Goal: Task Accomplishment & Management: Manage account settings

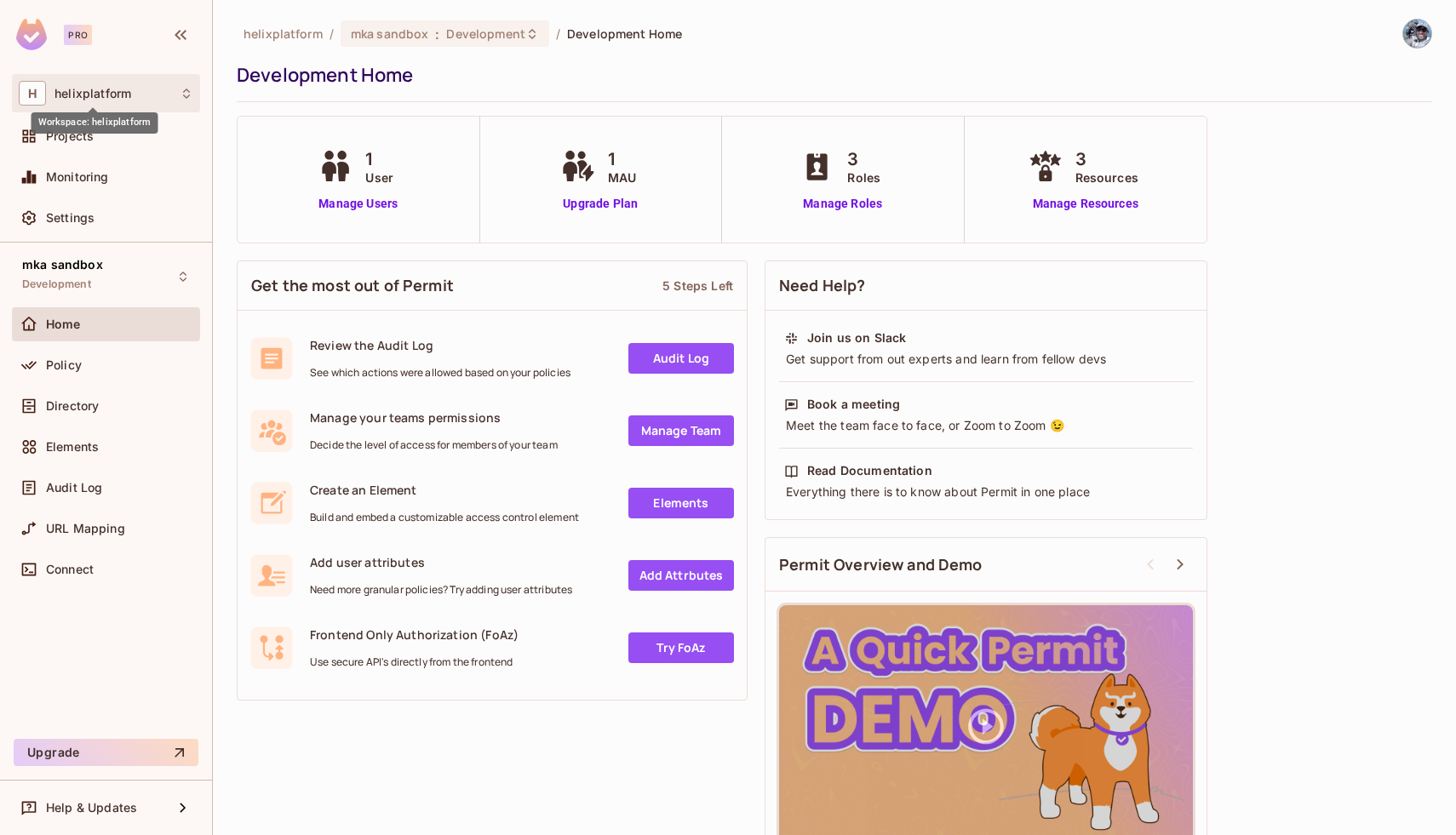
click at [76, 89] on span "helixplatform" at bounding box center [93, 94] width 77 height 14
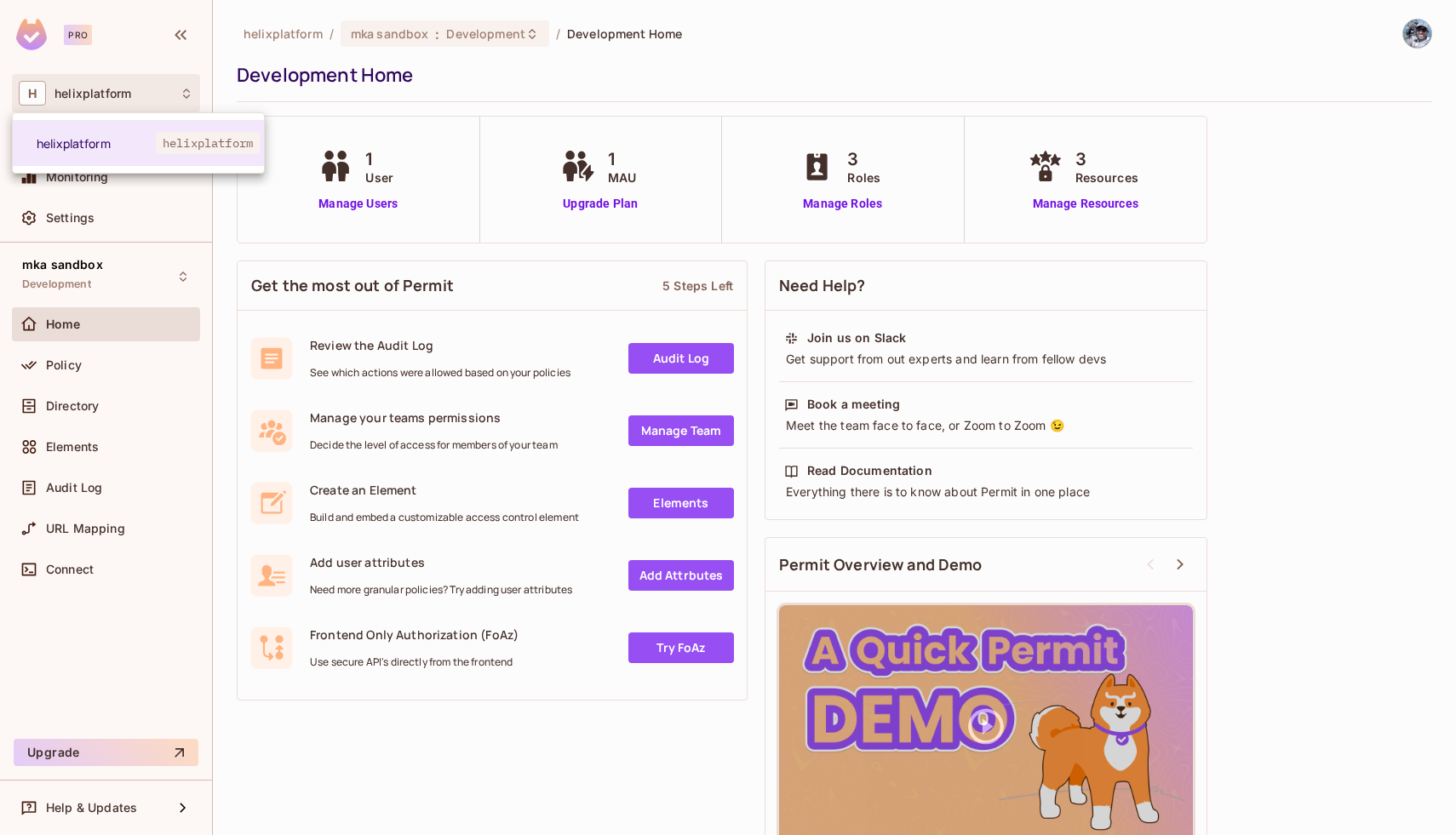
click at [85, 86] on div at bounding box center [728, 418] width 1456 height 835
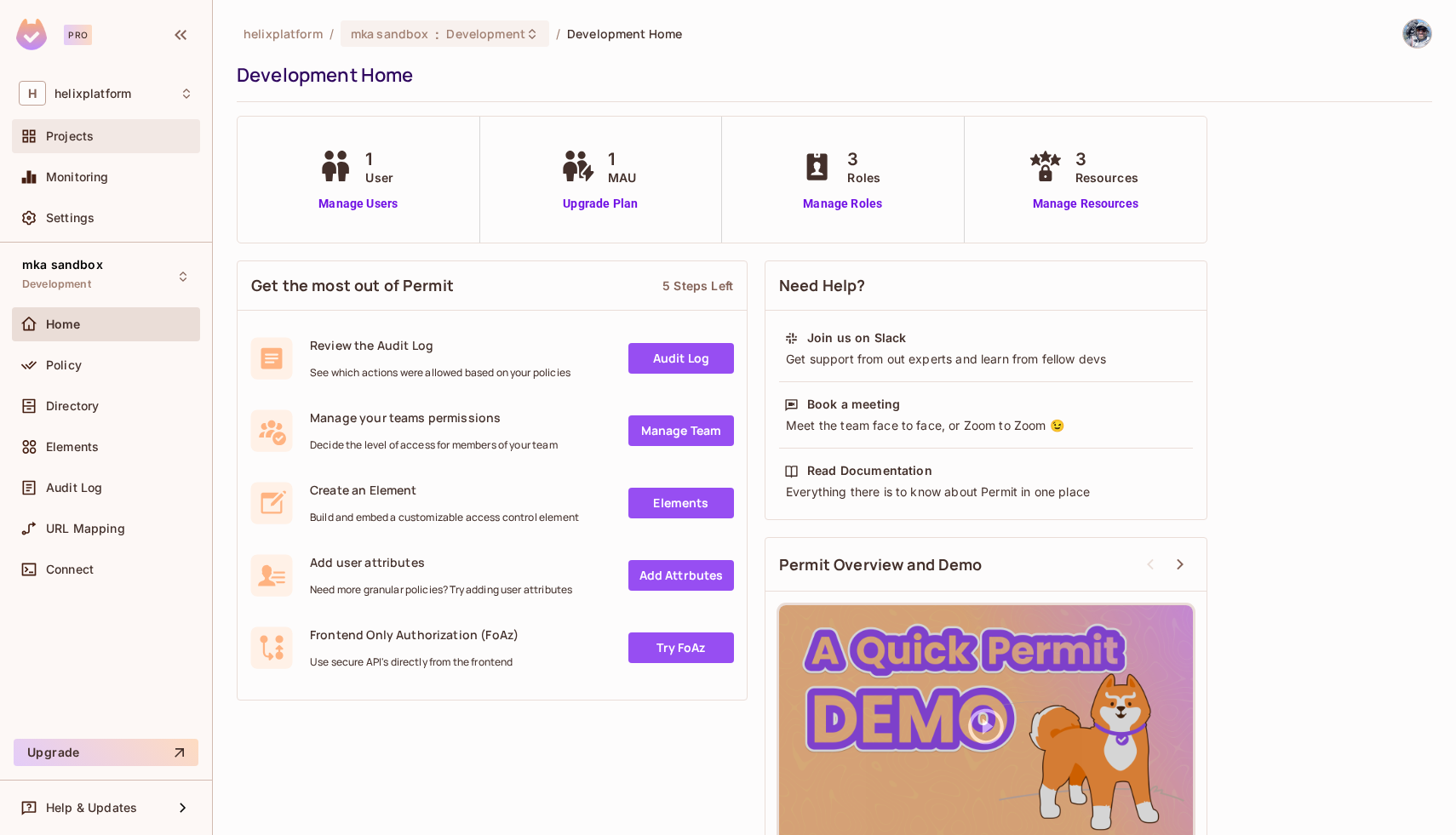
click at [75, 142] on span "Projects" at bounding box center [70, 136] width 47 height 14
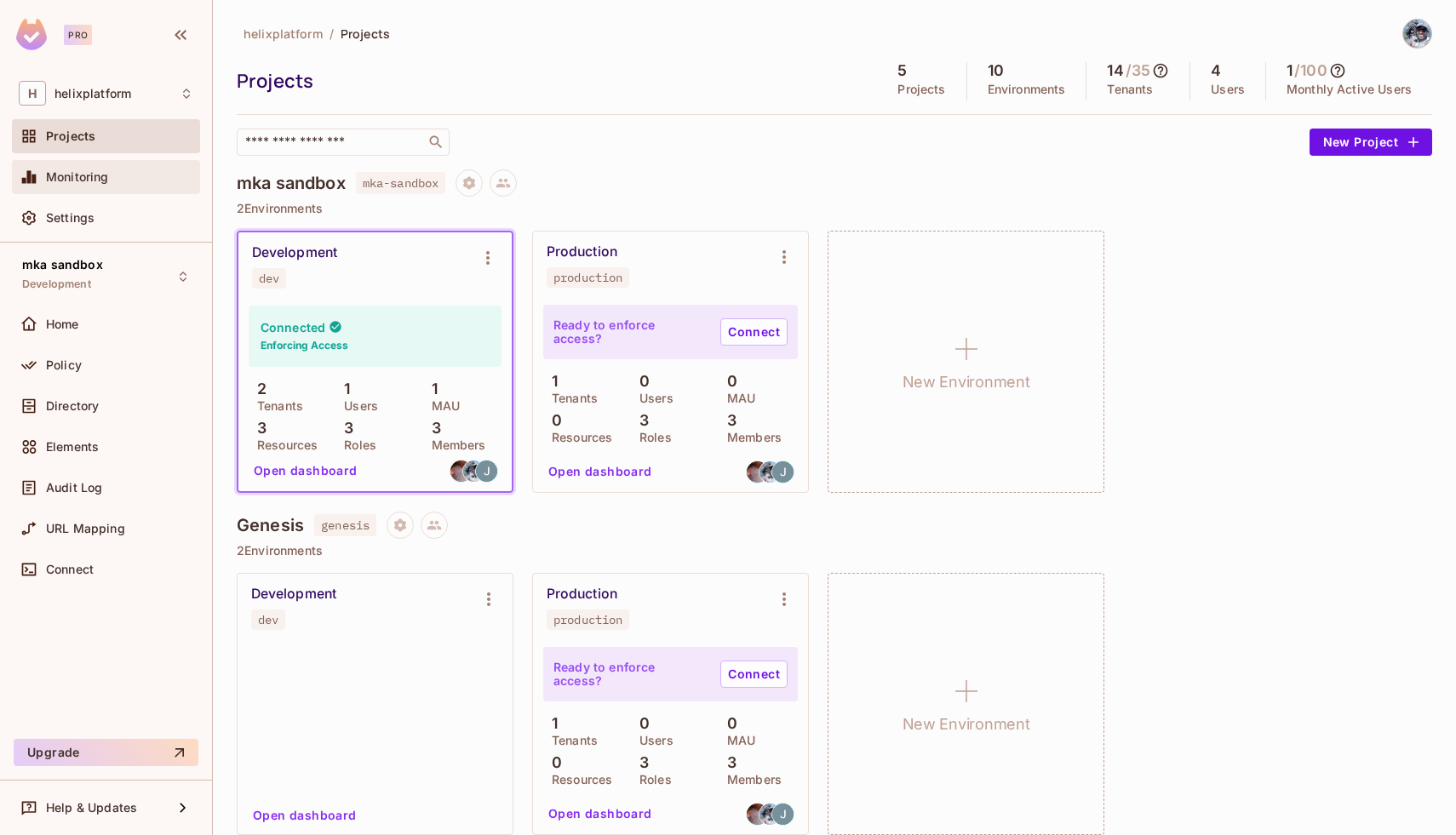
click at [75, 194] on div "Monitoring" at bounding box center [105, 177] width 188 height 34
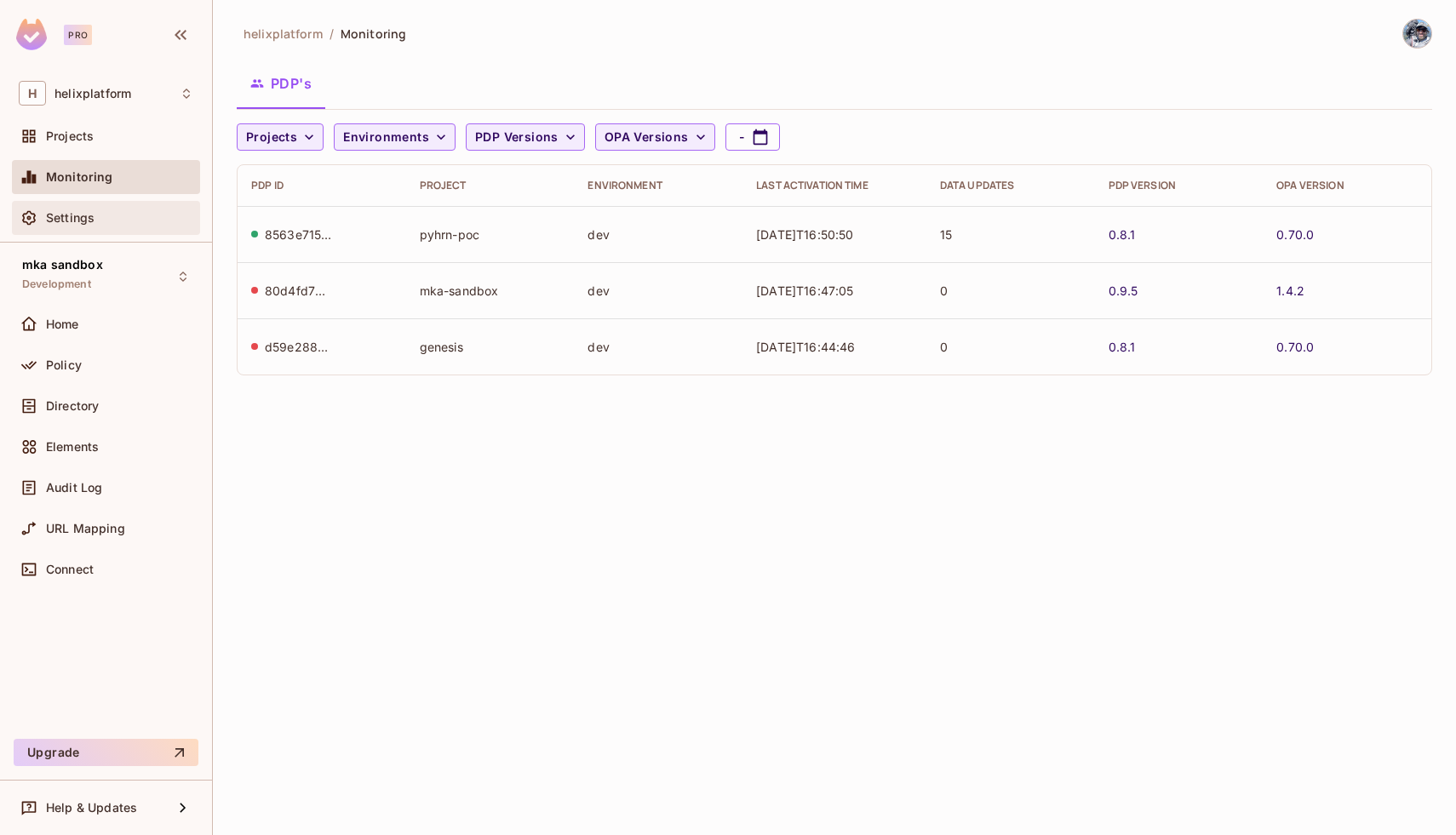
click at [61, 219] on span "Settings" at bounding box center [70, 218] width 48 height 14
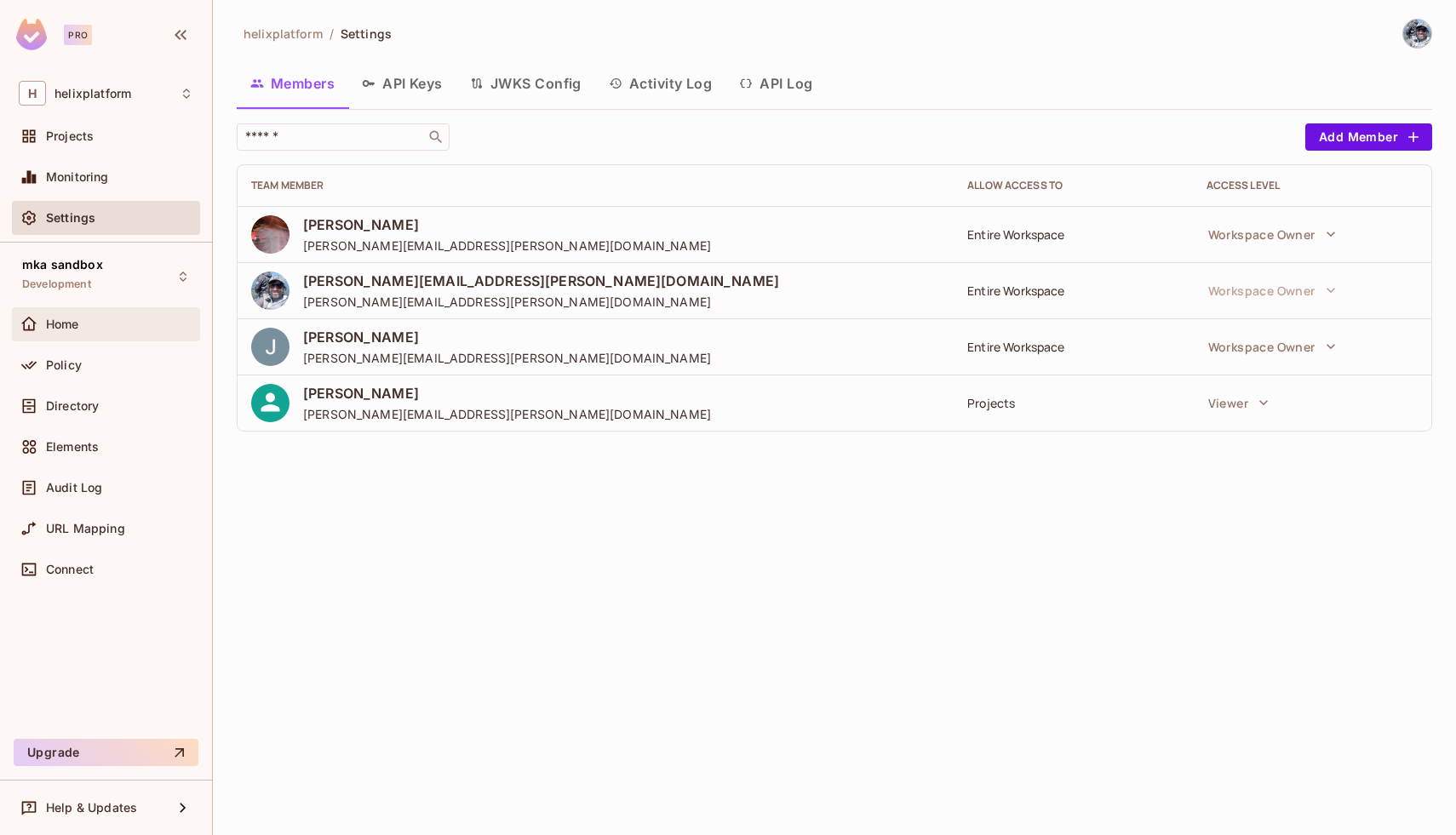
click at [66, 327] on span "Home" at bounding box center [63, 325] width 33 height 14
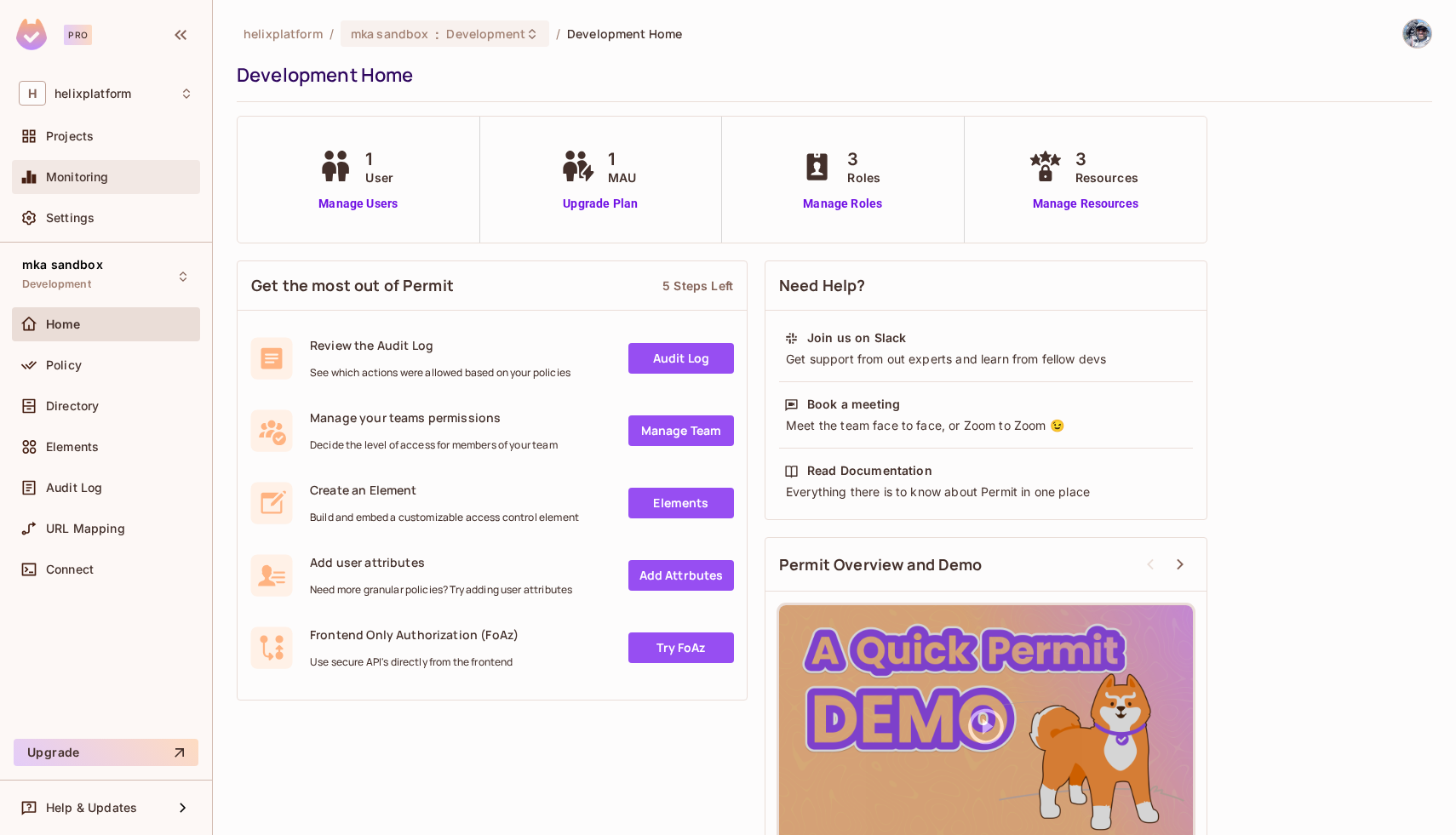
click at [50, 165] on div "Monitoring" at bounding box center [105, 177] width 188 height 34
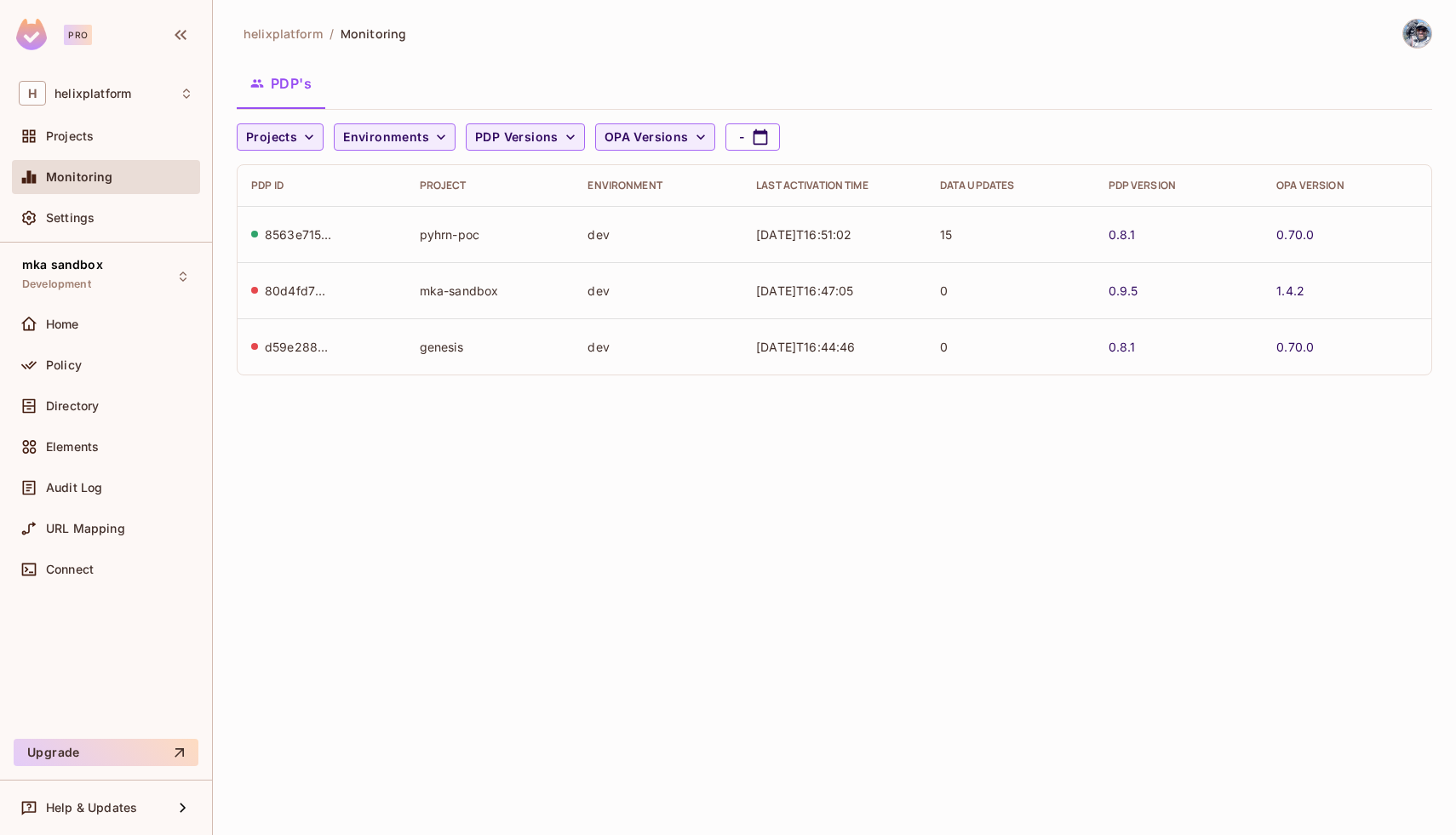
click at [56, 200] on div "Monitoring" at bounding box center [105, 181] width 188 height 41
click at [57, 211] on span "Settings" at bounding box center [70, 218] width 48 height 14
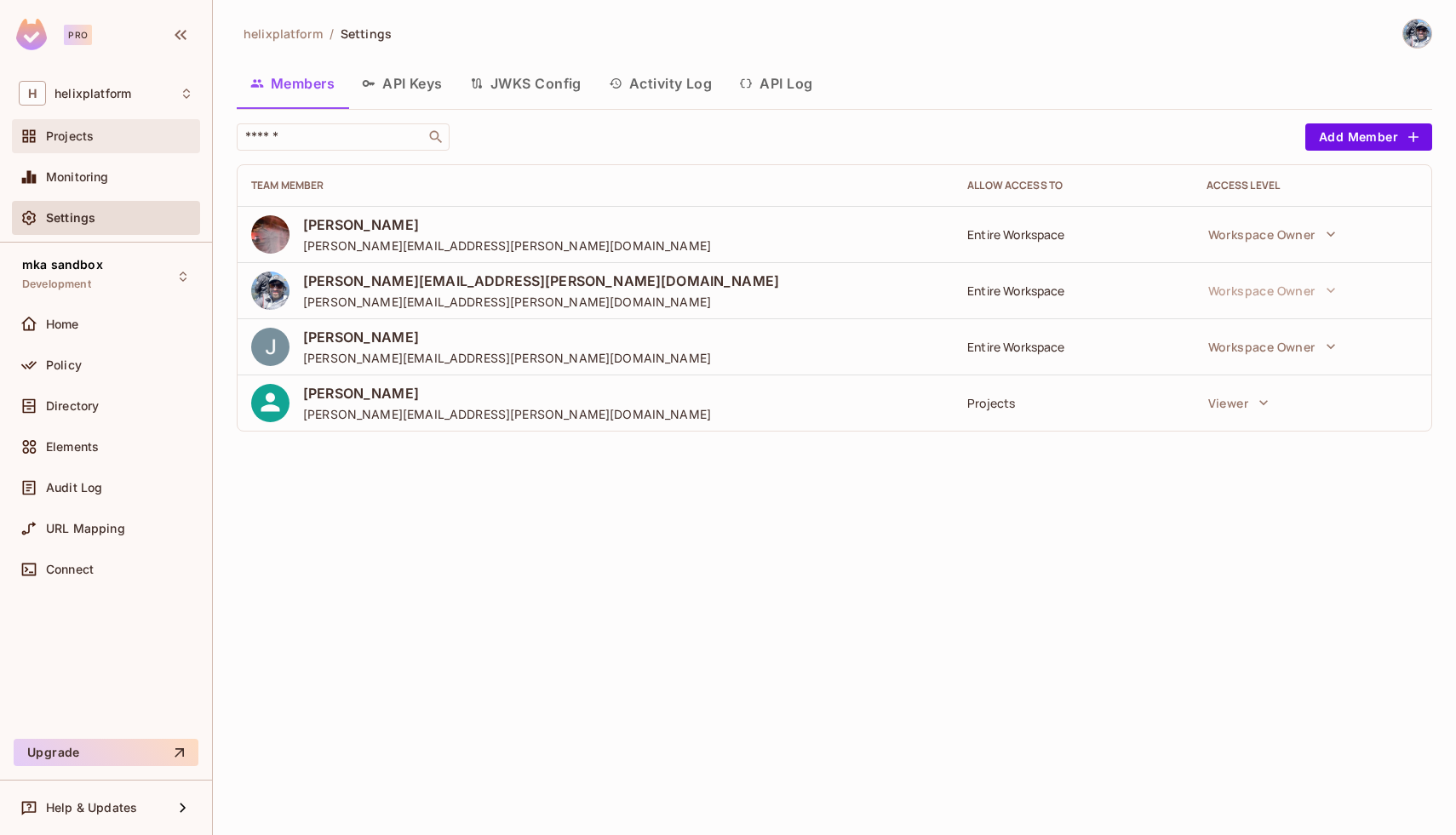
click at [57, 143] on span "Projects" at bounding box center [70, 136] width 47 height 14
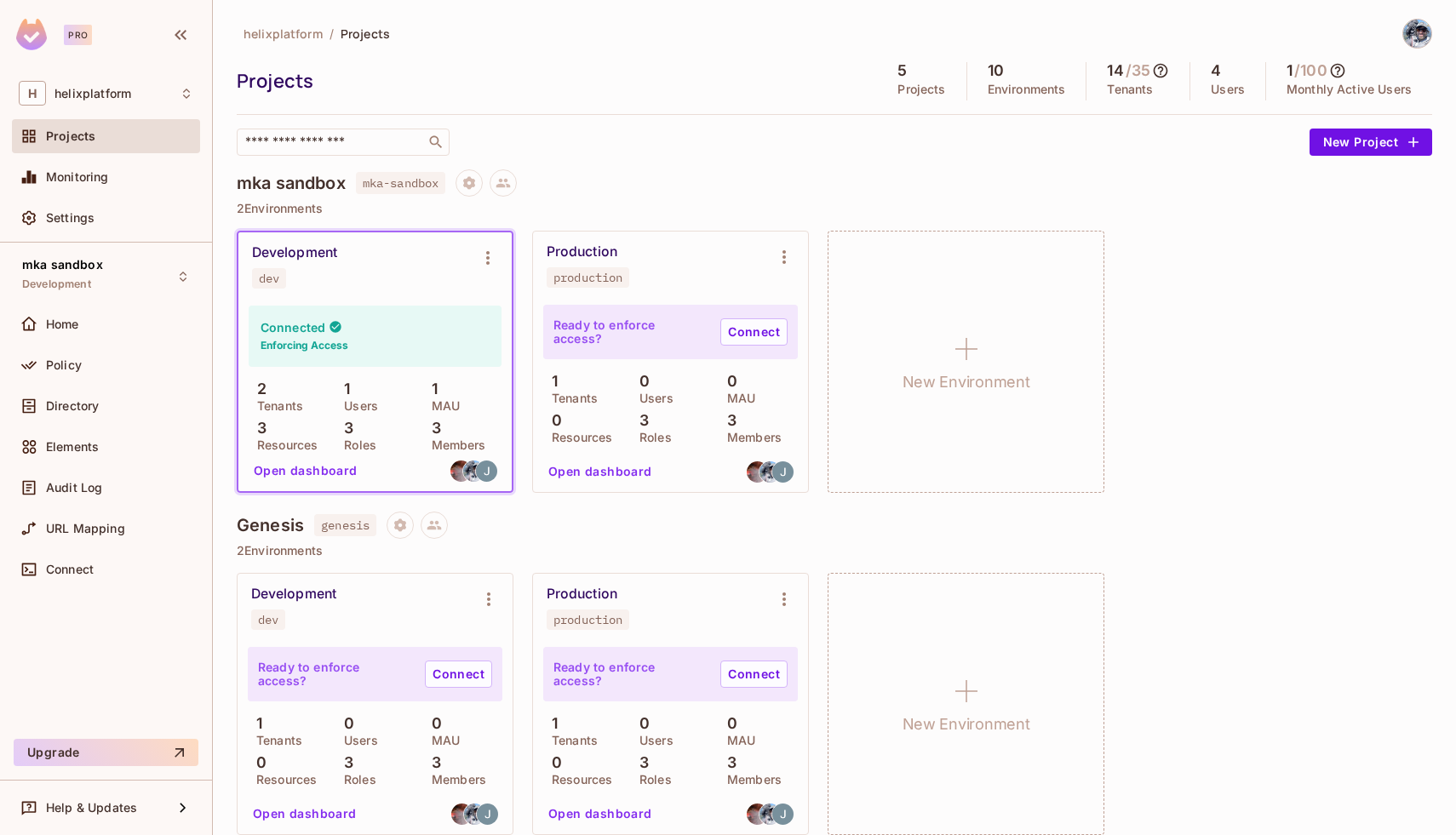
click at [51, 30] on div "Pro" at bounding box center [62, 34] width 93 height 32
click at [35, 32] on img at bounding box center [31, 34] width 31 height 32
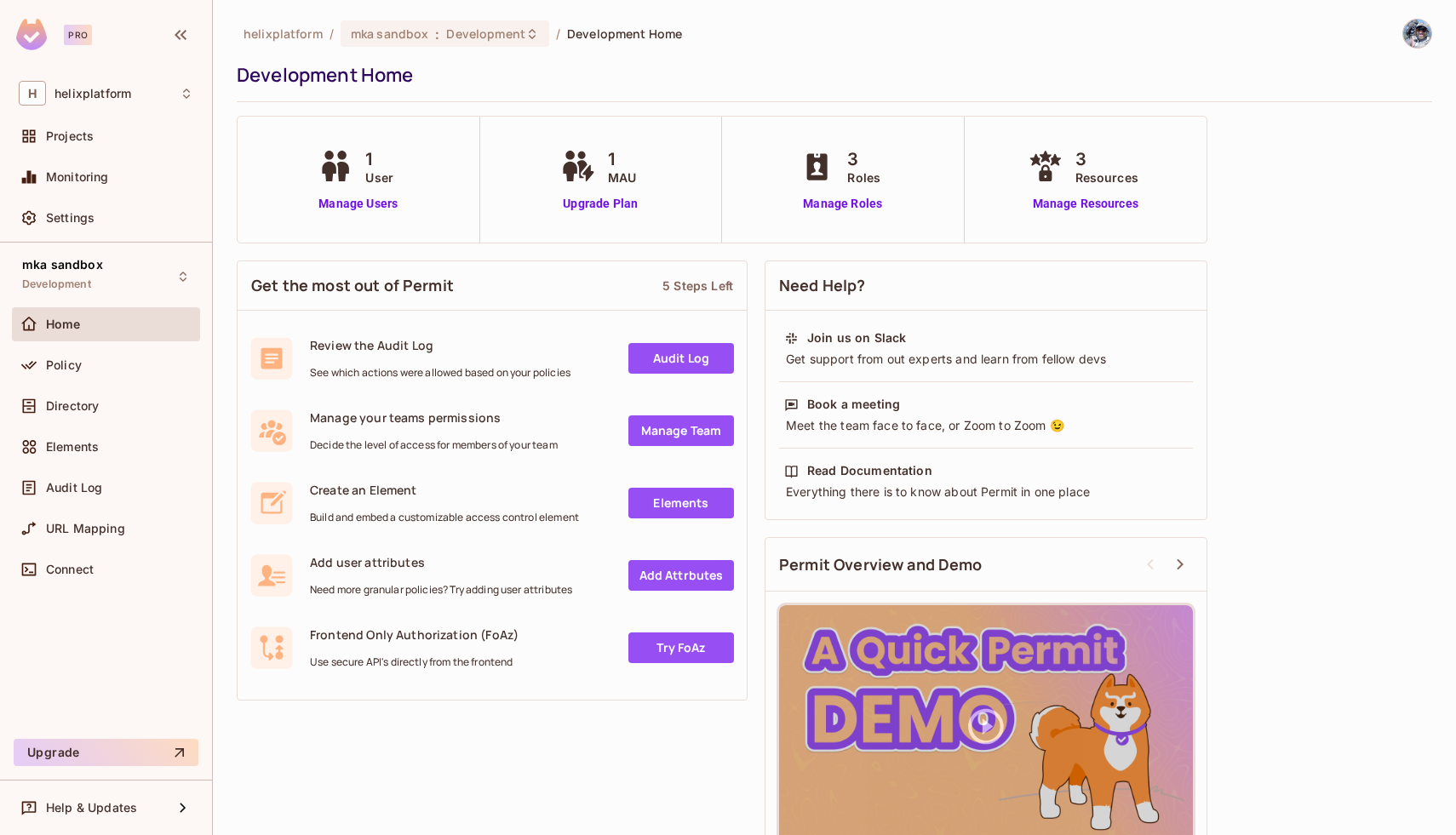
click at [264, 37] on span "helixplatform" at bounding box center [283, 33] width 79 height 16
click at [106, 140] on div "Projects" at bounding box center [120, 136] width 148 height 14
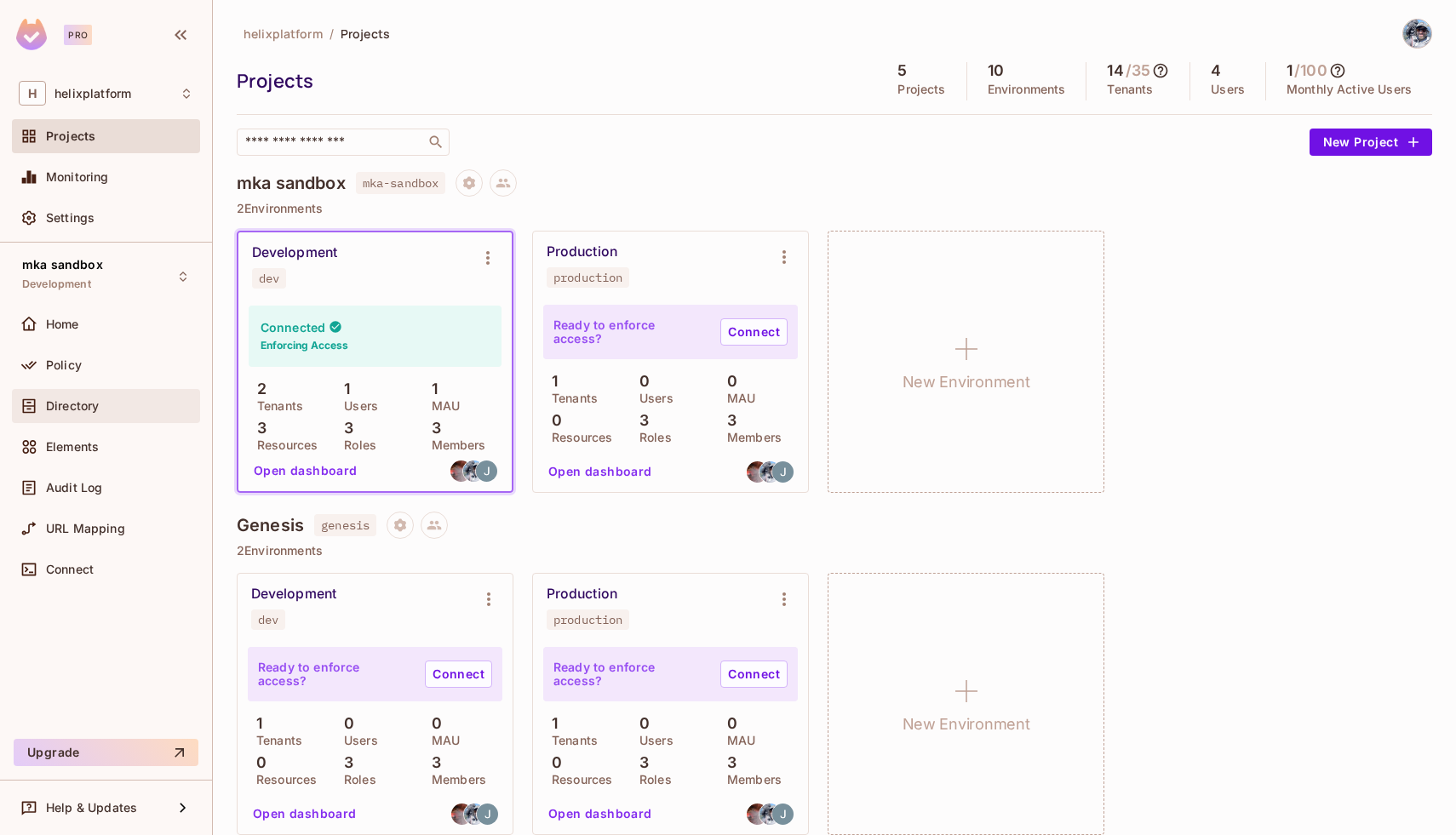
click at [73, 410] on span "Directory" at bounding box center [73, 407] width 53 height 14
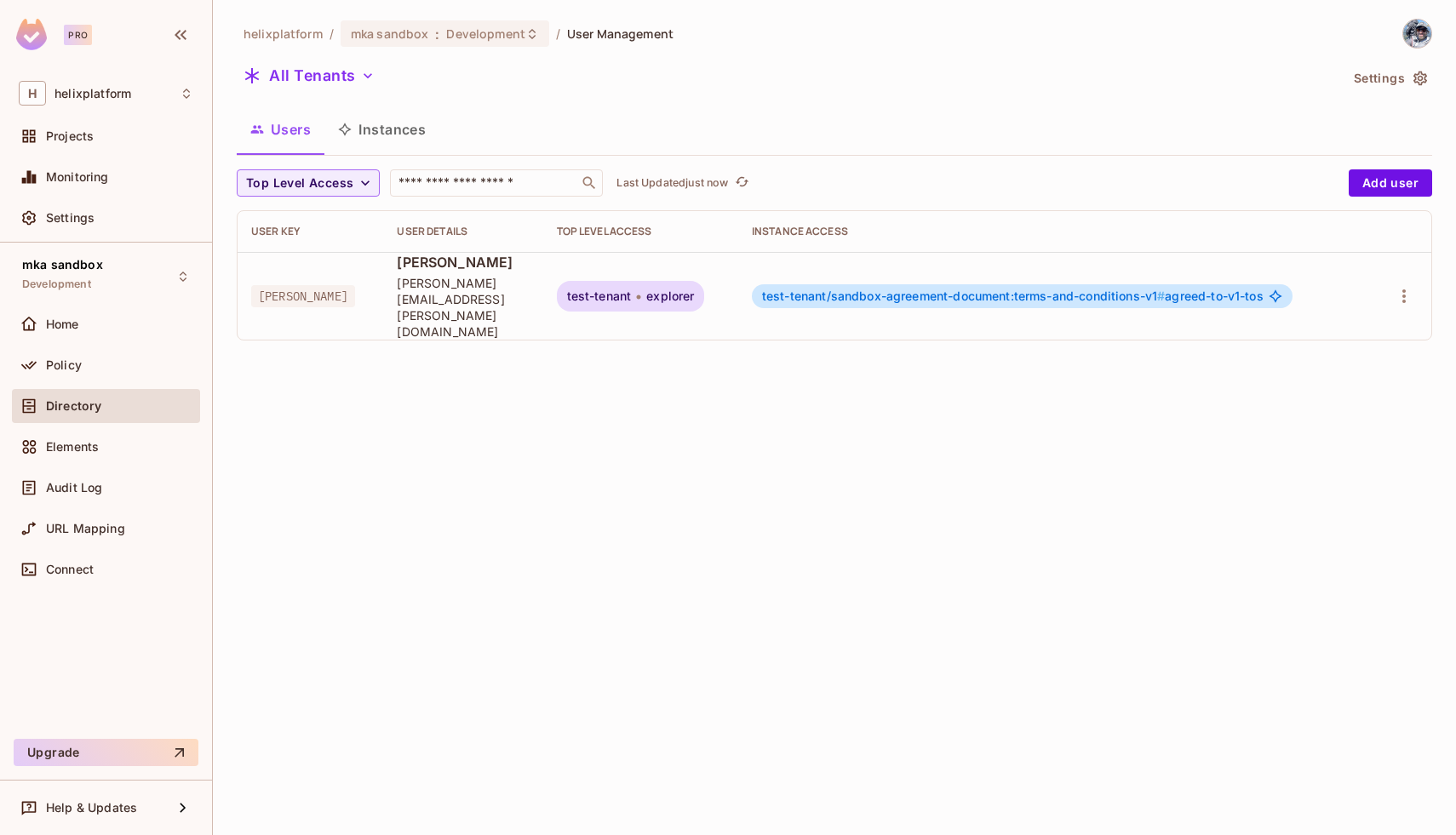
click at [1397, 79] on button "Settings" at bounding box center [1389, 79] width 85 height 28
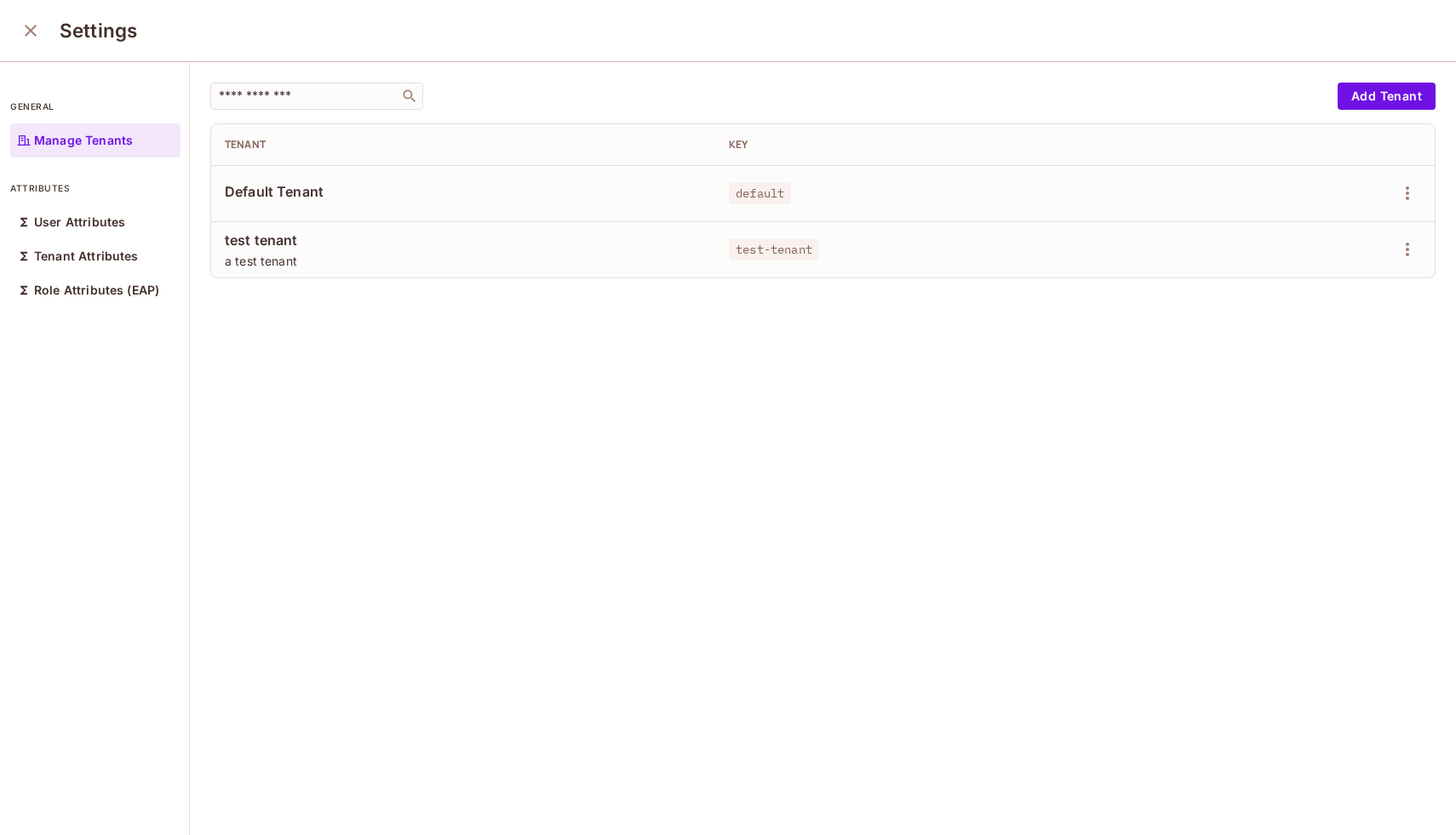
click at [22, 28] on icon "close" at bounding box center [31, 31] width 21 height 21
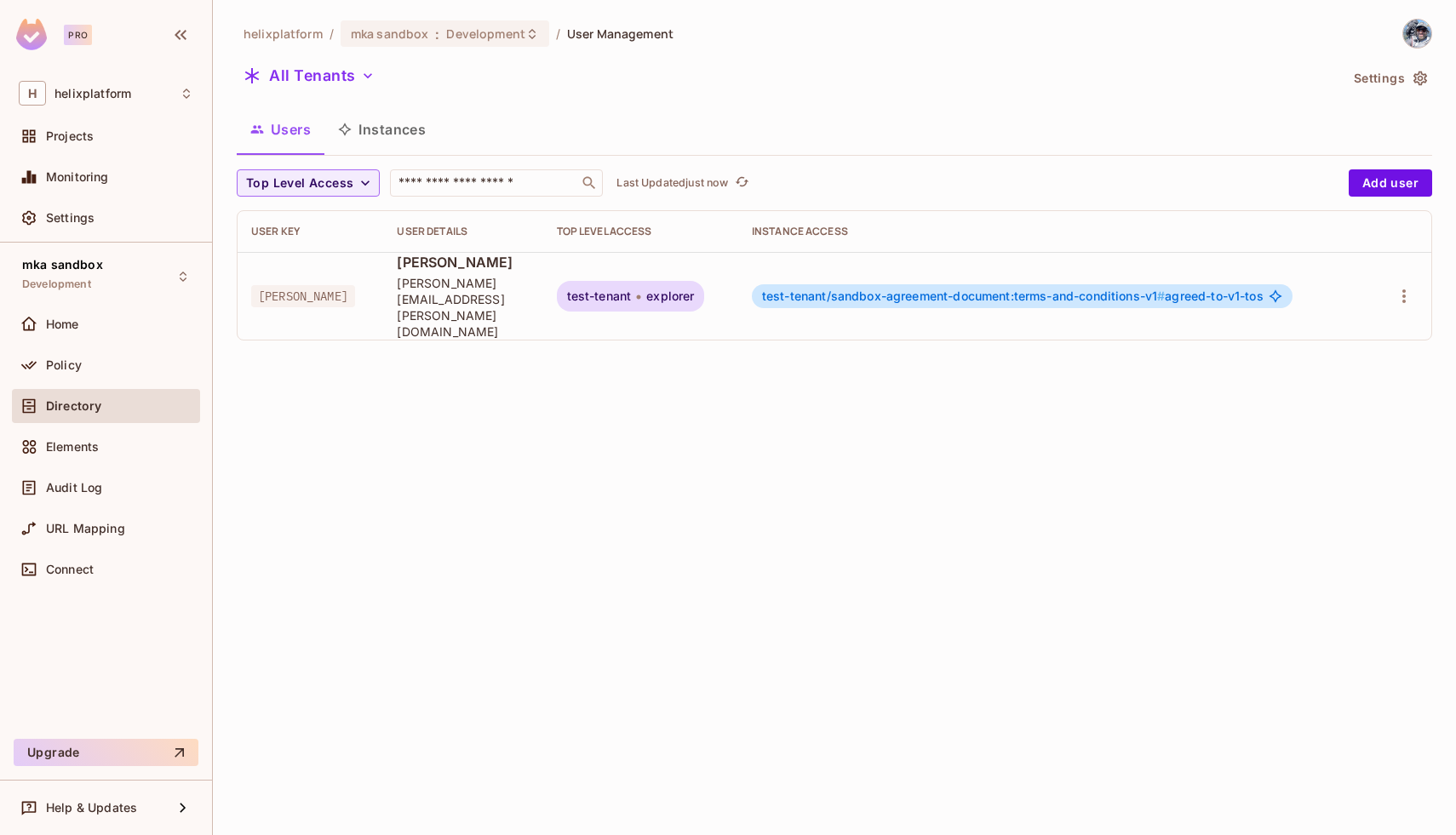
click at [286, 286] on span "mike-amato" at bounding box center [302, 296] width 103 height 22
click at [1396, 183] on button "Add user" at bounding box center [1390, 183] width 84 height 28
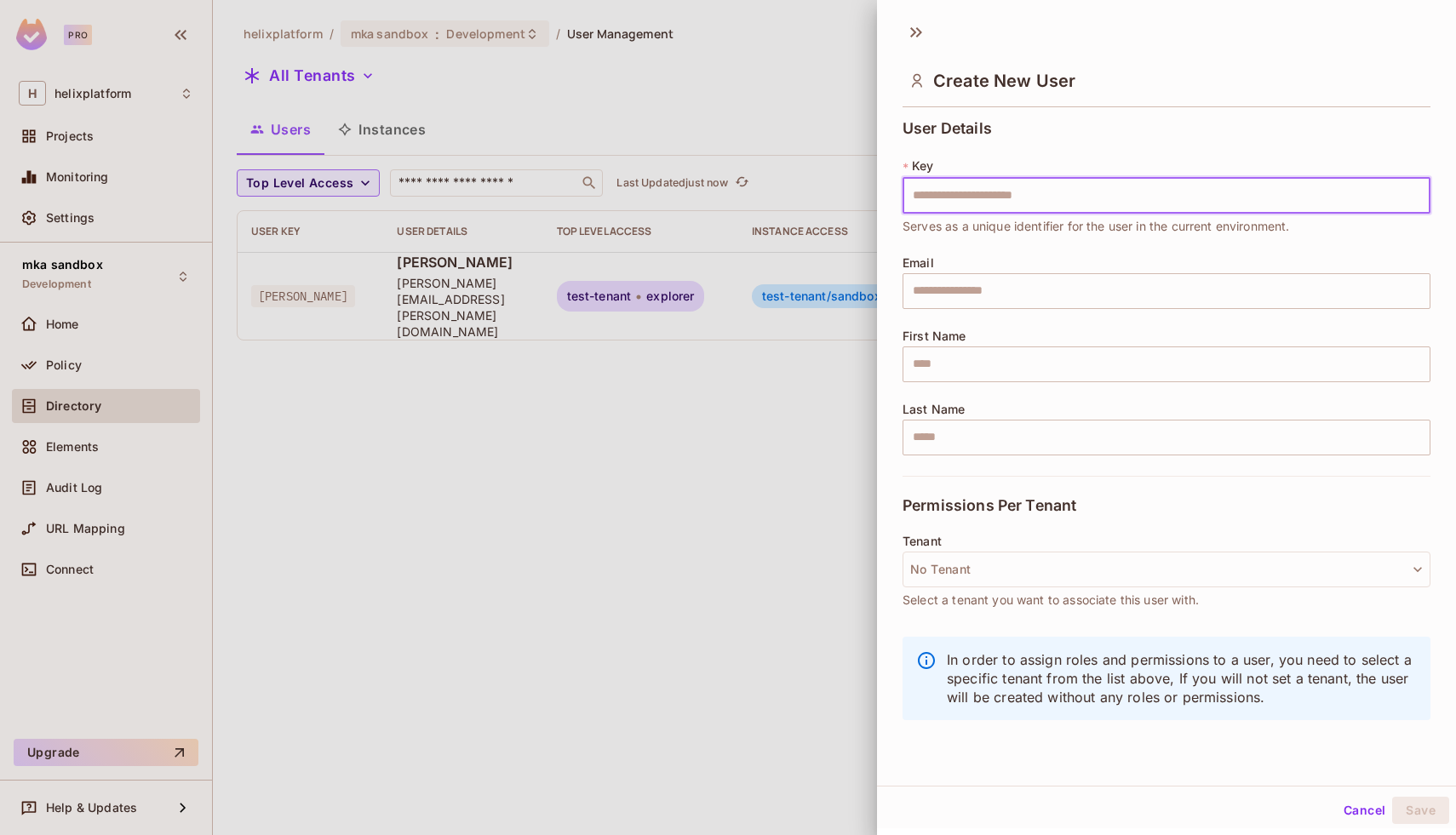
click at [967, 203] on input "text" at bounding box center [1167, 196] width 528 height 35
type input "**********"
click at [965, 274] on input "text" at bounding box center [1167, 291] width 528 height 35
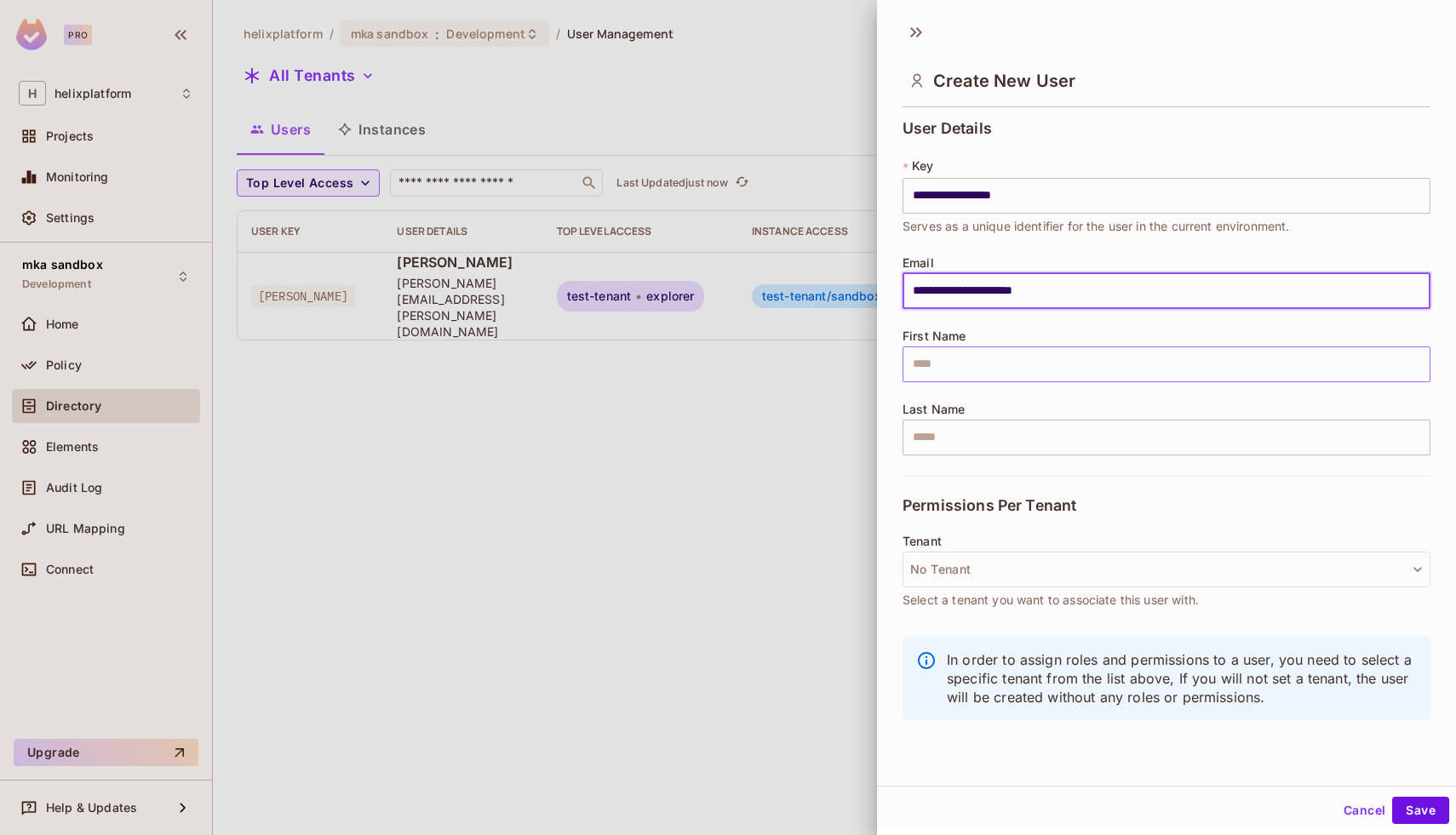
type input "**********"
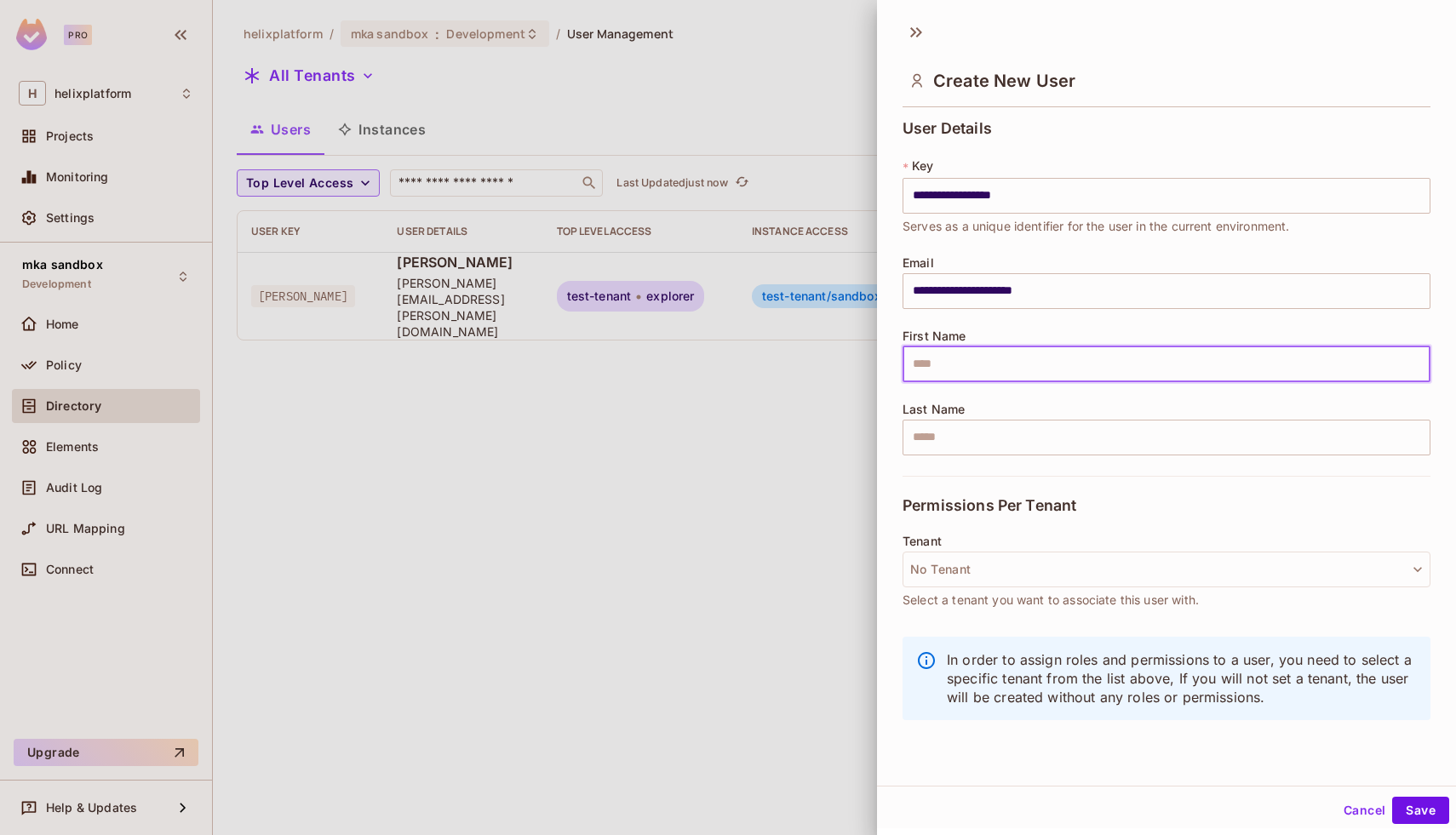
click at [928, 375] on input "text" at bounding box center [1167, 364] width 528 height 35
type input "****"
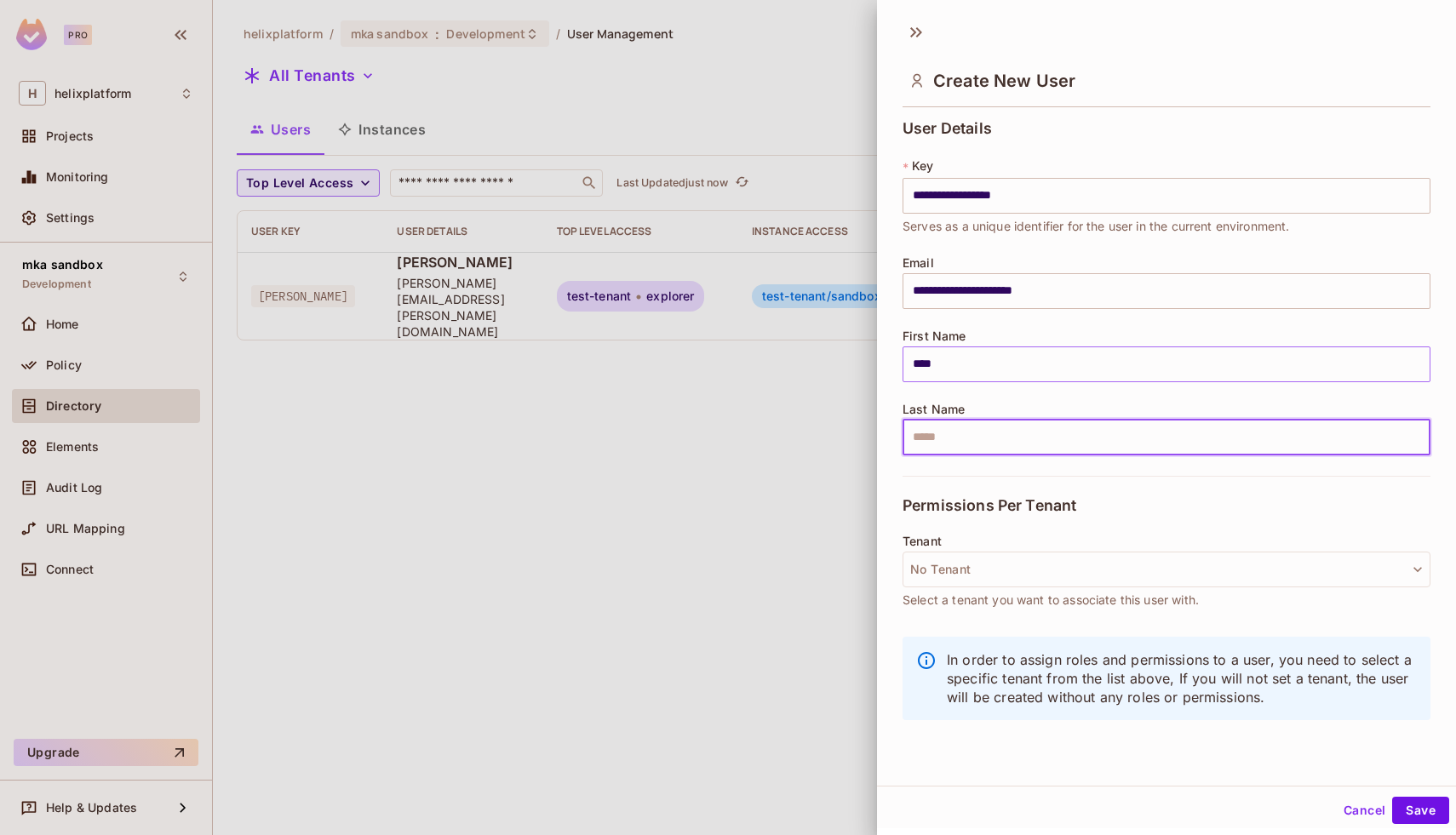
type input "*"
type input "*****"
click at [953, 561] on button "No Tenant" at bounding box center [1167, 567] width 528 height 35
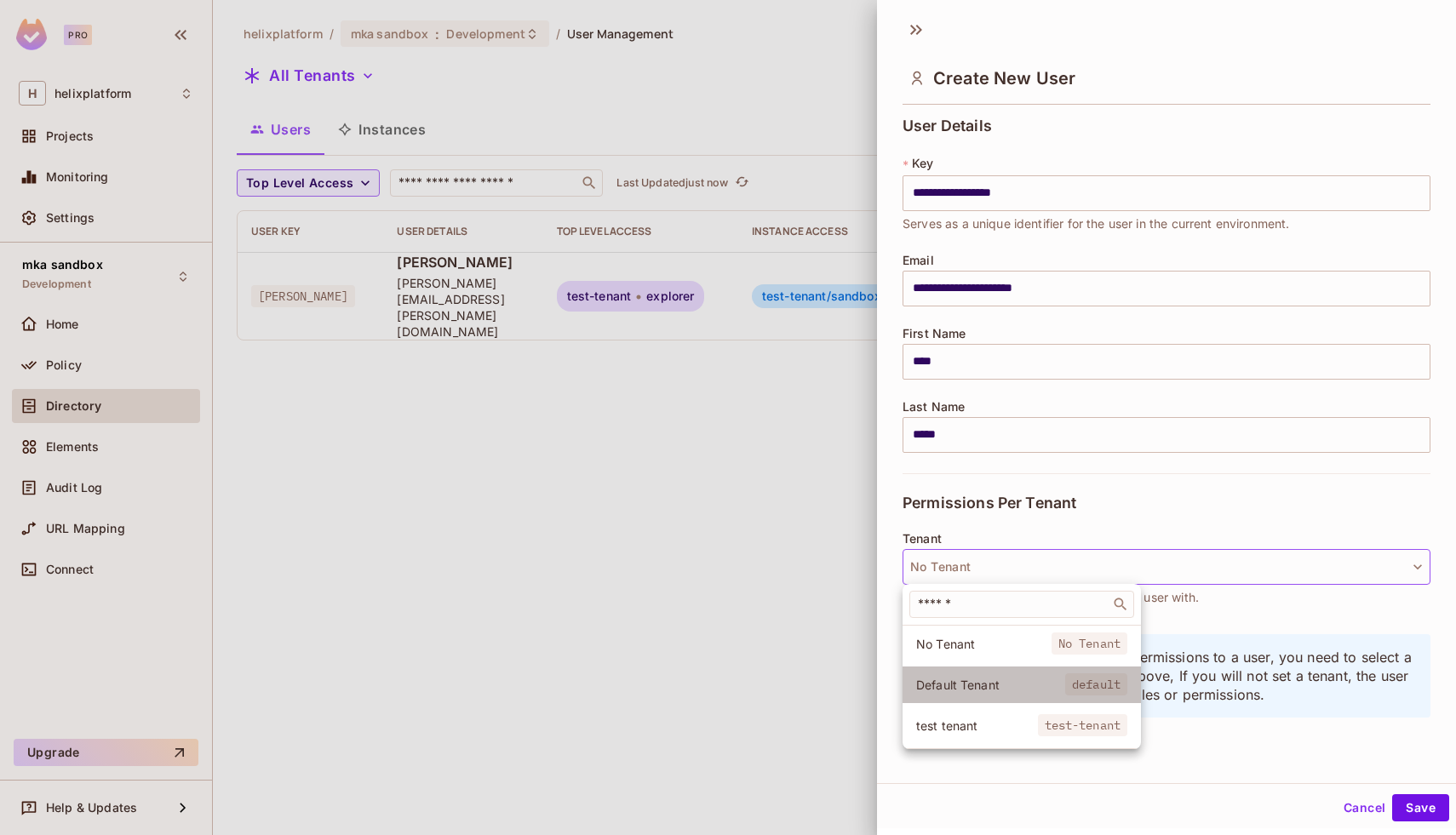
click at [956, 671] on li "Default Tenant default" at bounding box center [1022, 684] width 238 height 36
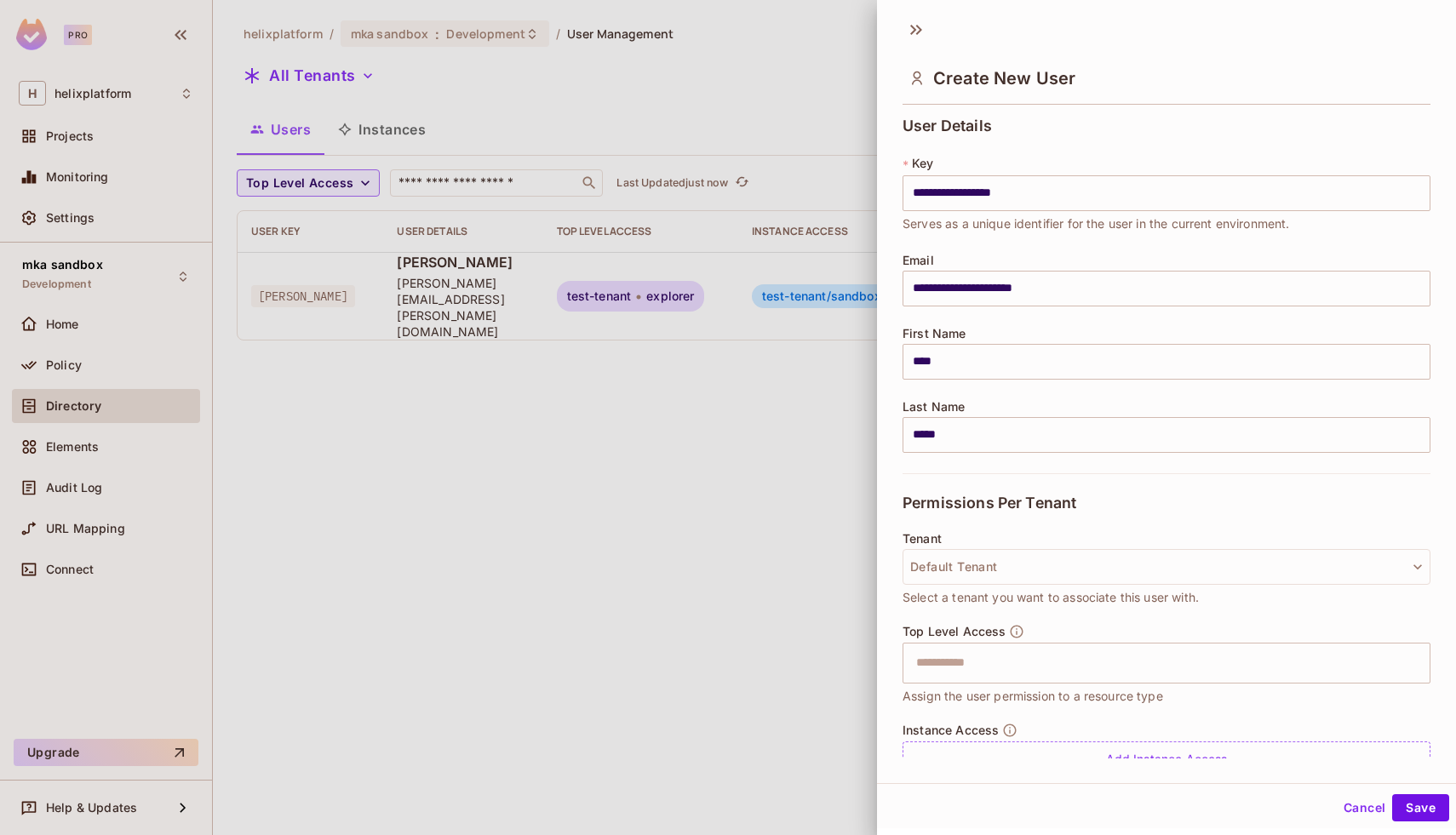
scroll to position [71, 0]
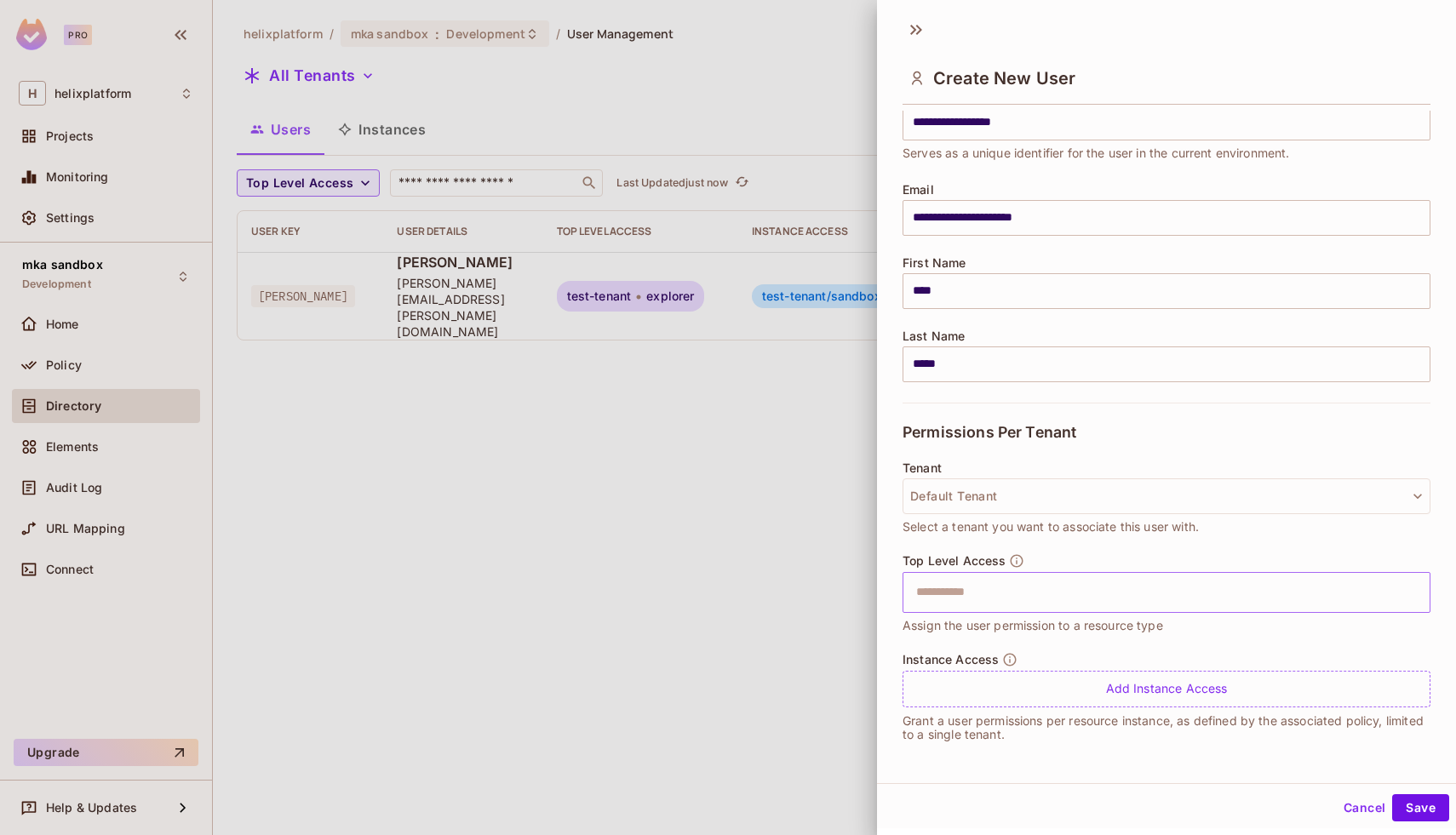
click at [1095, 590] on input "text" at bounding box center [1151, 593] width 491 height 34
click at [941, 630] on li "explorer" at bounding box center [1167, 634] width 528 height 31
click at [1433, 809] on button "Save" at bounding box center [1421, 808] width 57 height 28
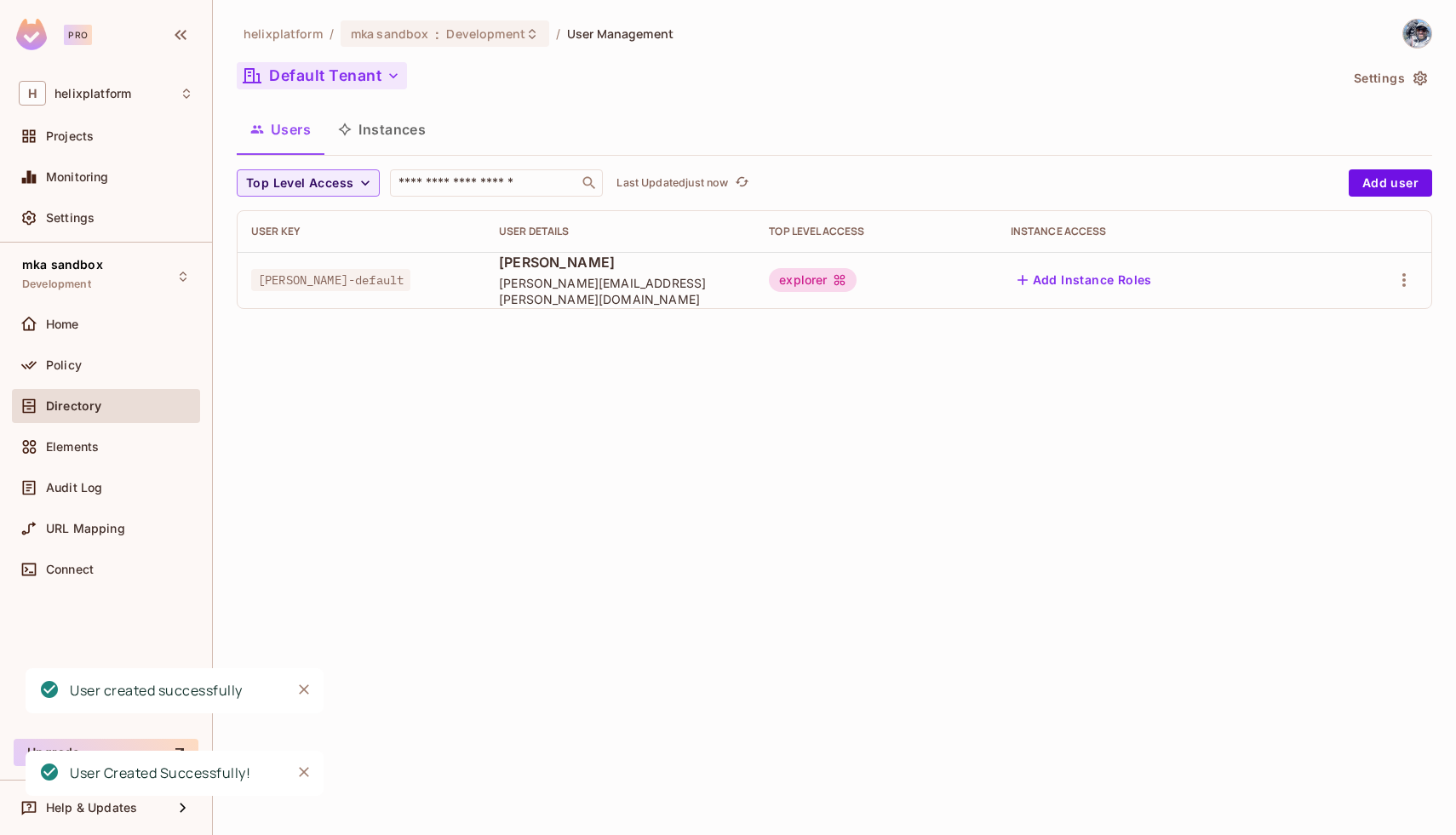
click at [323, 79] on button "Default Tenant" at bounding box center [321, 76] width 170 height 28
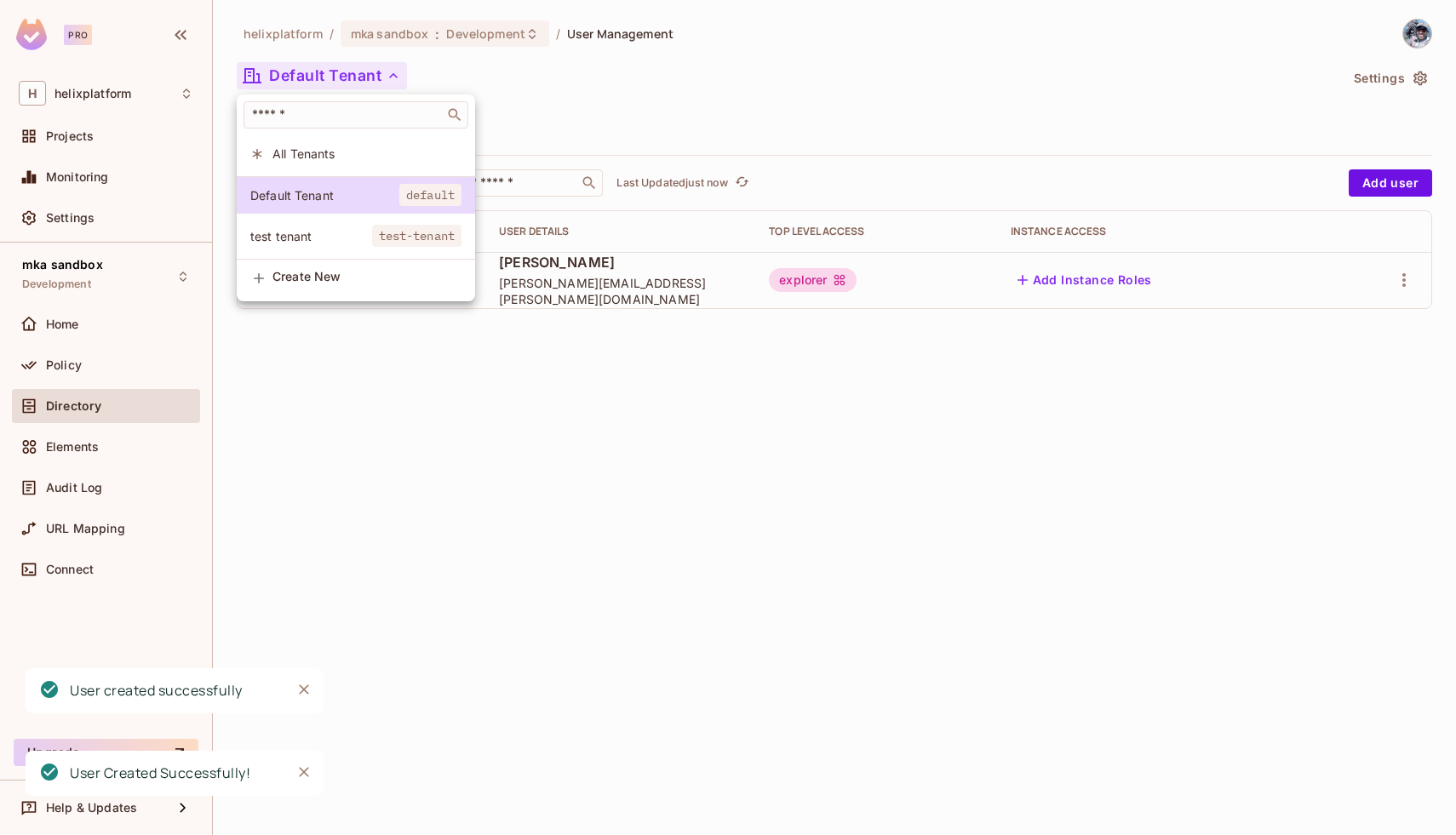
click at [324, 161] on span "All Tenants" at bounding box center [367, 154] width 189 height 16
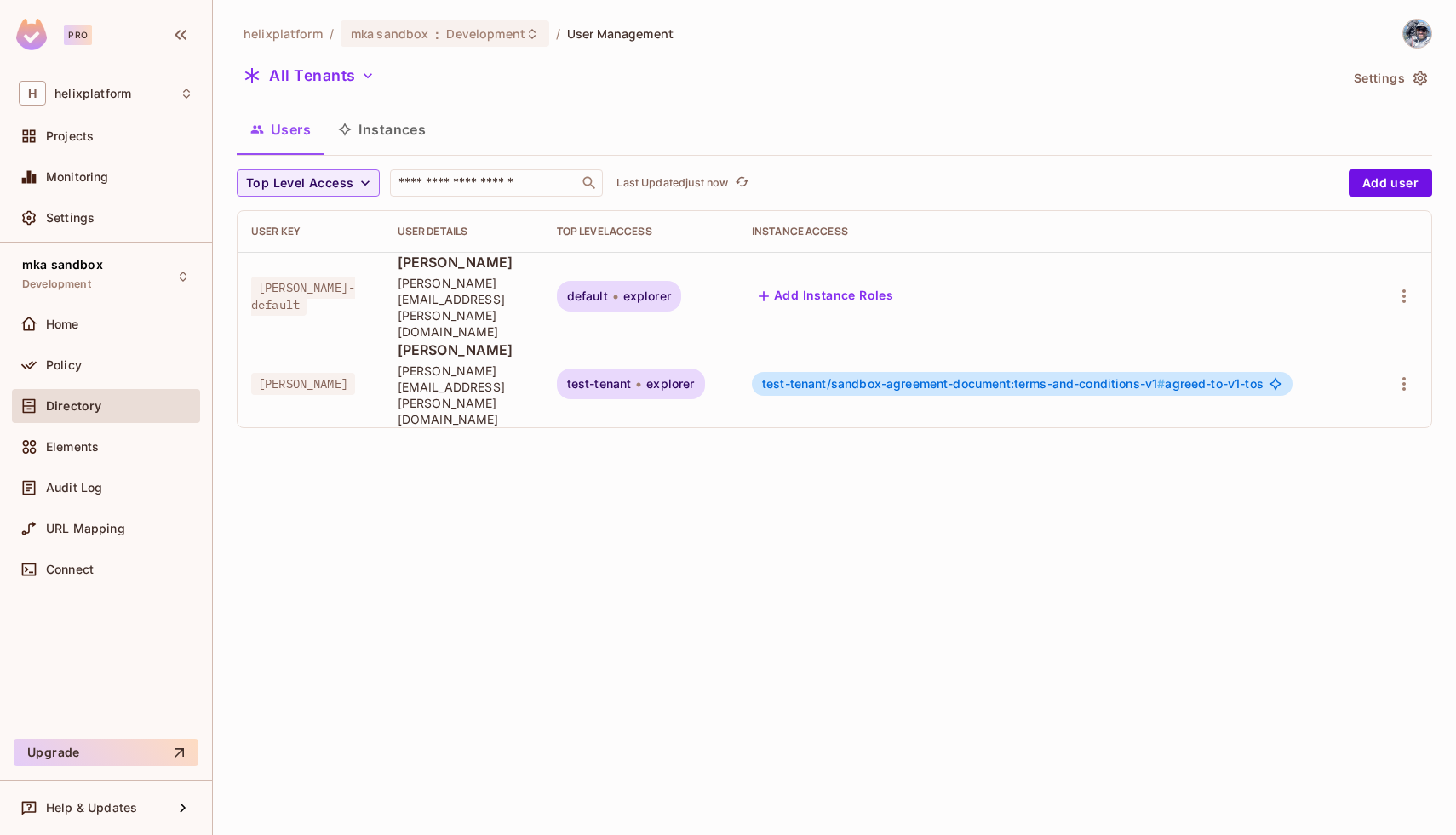
click at [1401, 80] on button "Settings" at bounding box center [1389, 79] width 85 height 28
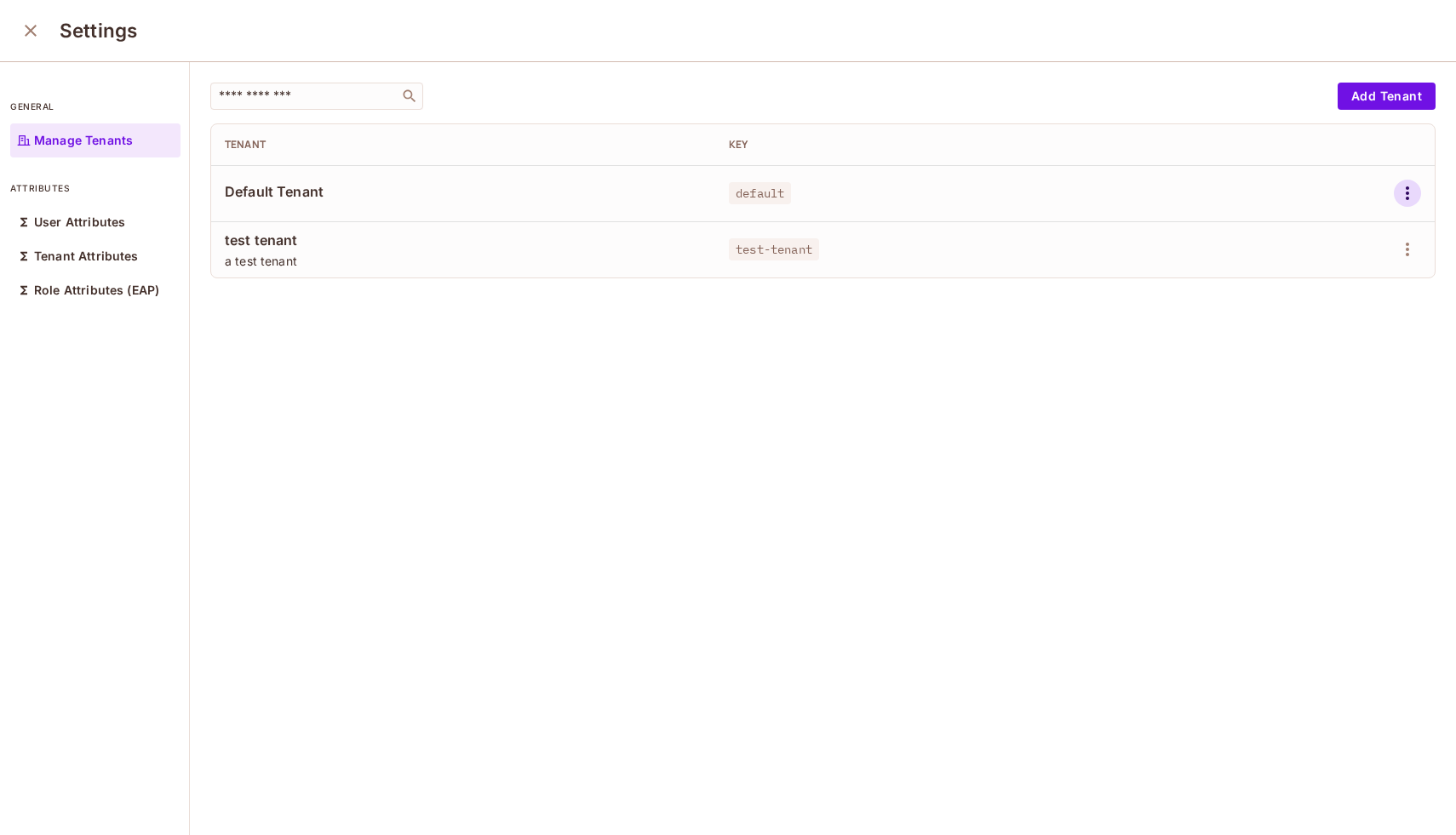
click at [1403, 198] on icon "button" at bounding box center [1407, 193] width 21 height 21
click at [1331, 305] on div "Delete Tenant" at bounding box center [1345, 307] width 80 height 17
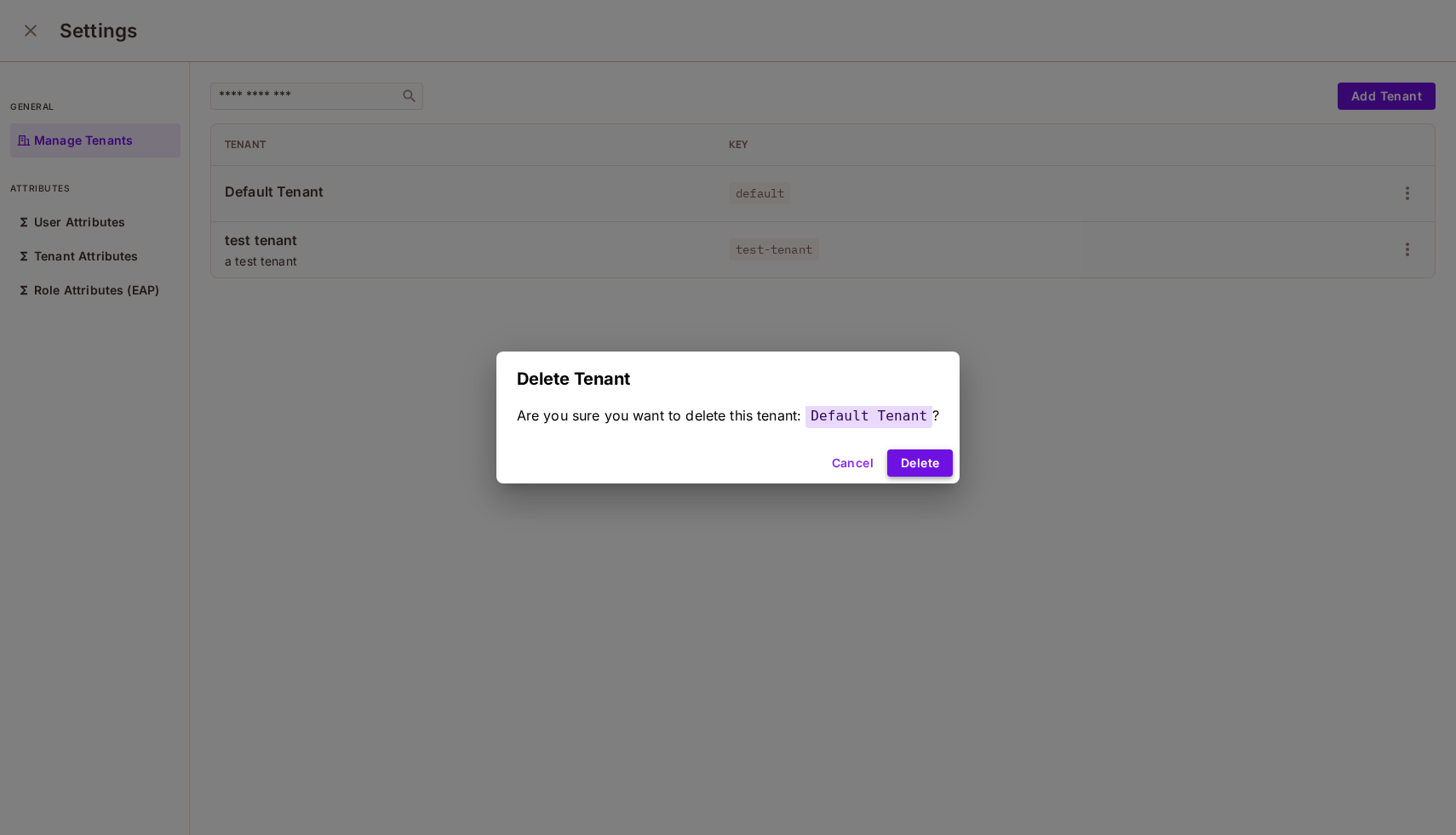
click at [920, 463] on button "Delete" at bounding box center [919, 464] width 66 height 28
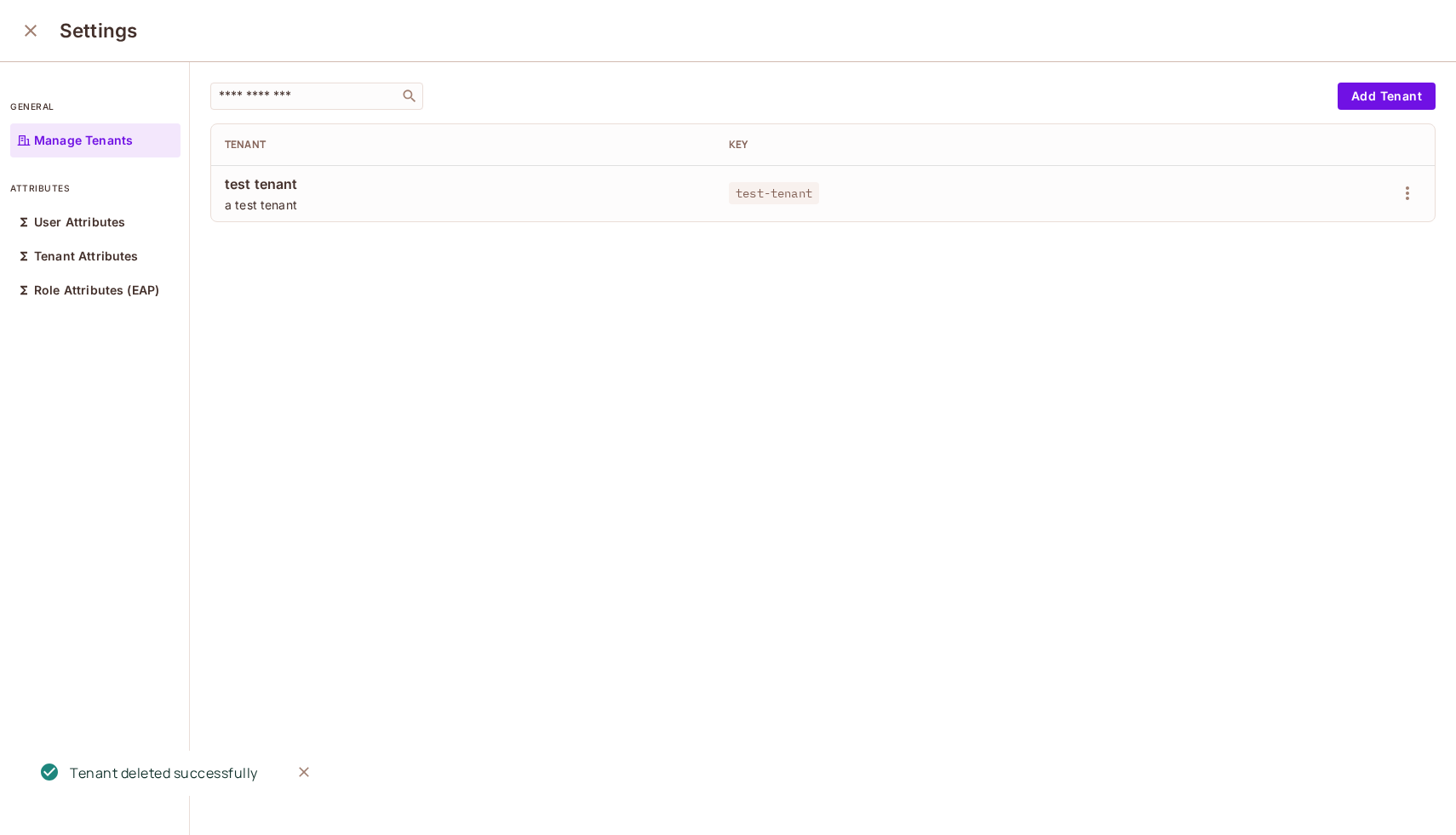
click at [25, 34] on icon "close" at bounding box center [31, 31] width 21 height 21
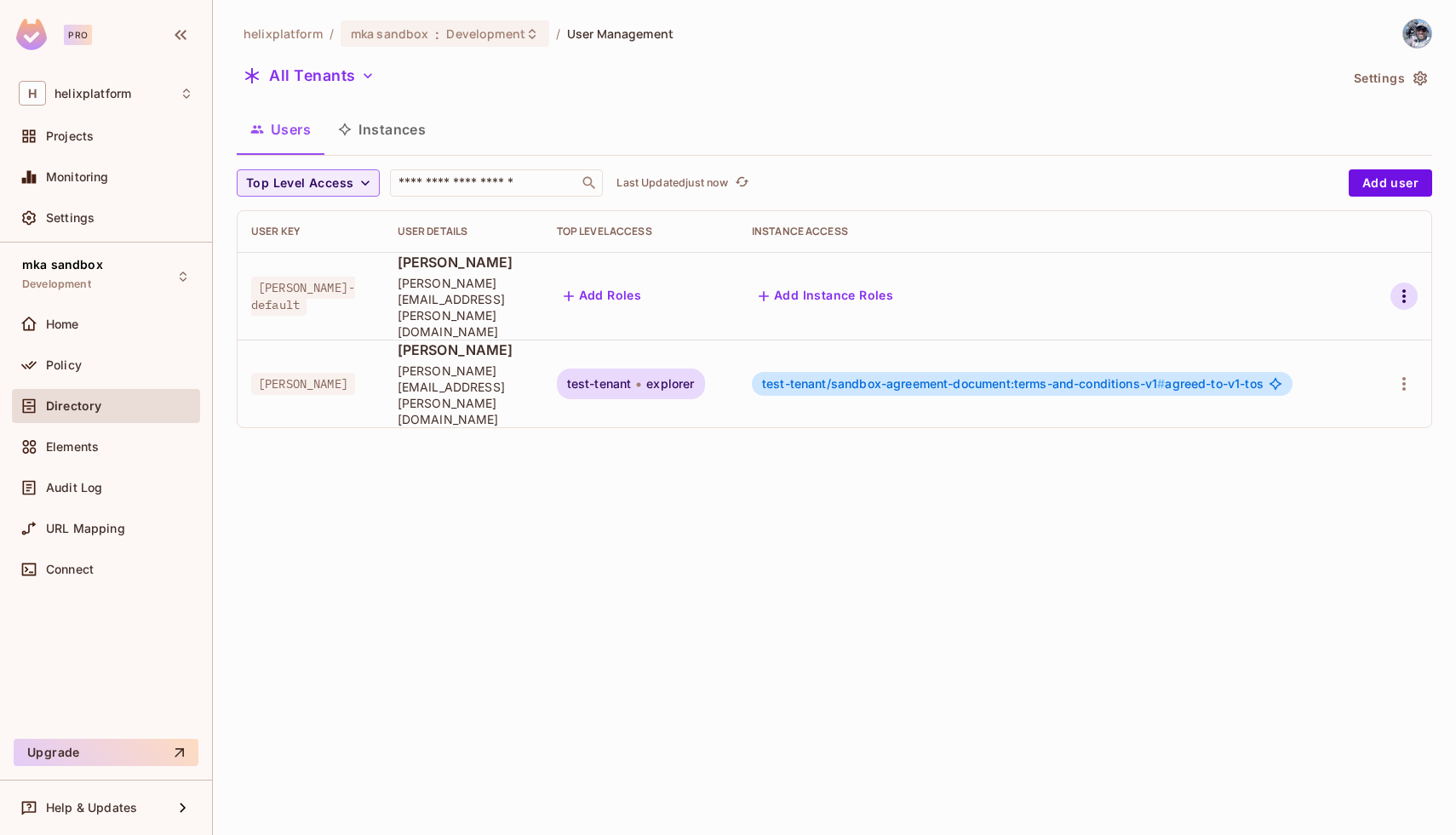
click at [1406, 287] on icon "button" at bounding box center [1403, 296] width 21 height 21
click at [1365, 424] on span "Delete User" at bounding box center [1327, 432] width 78 height 28
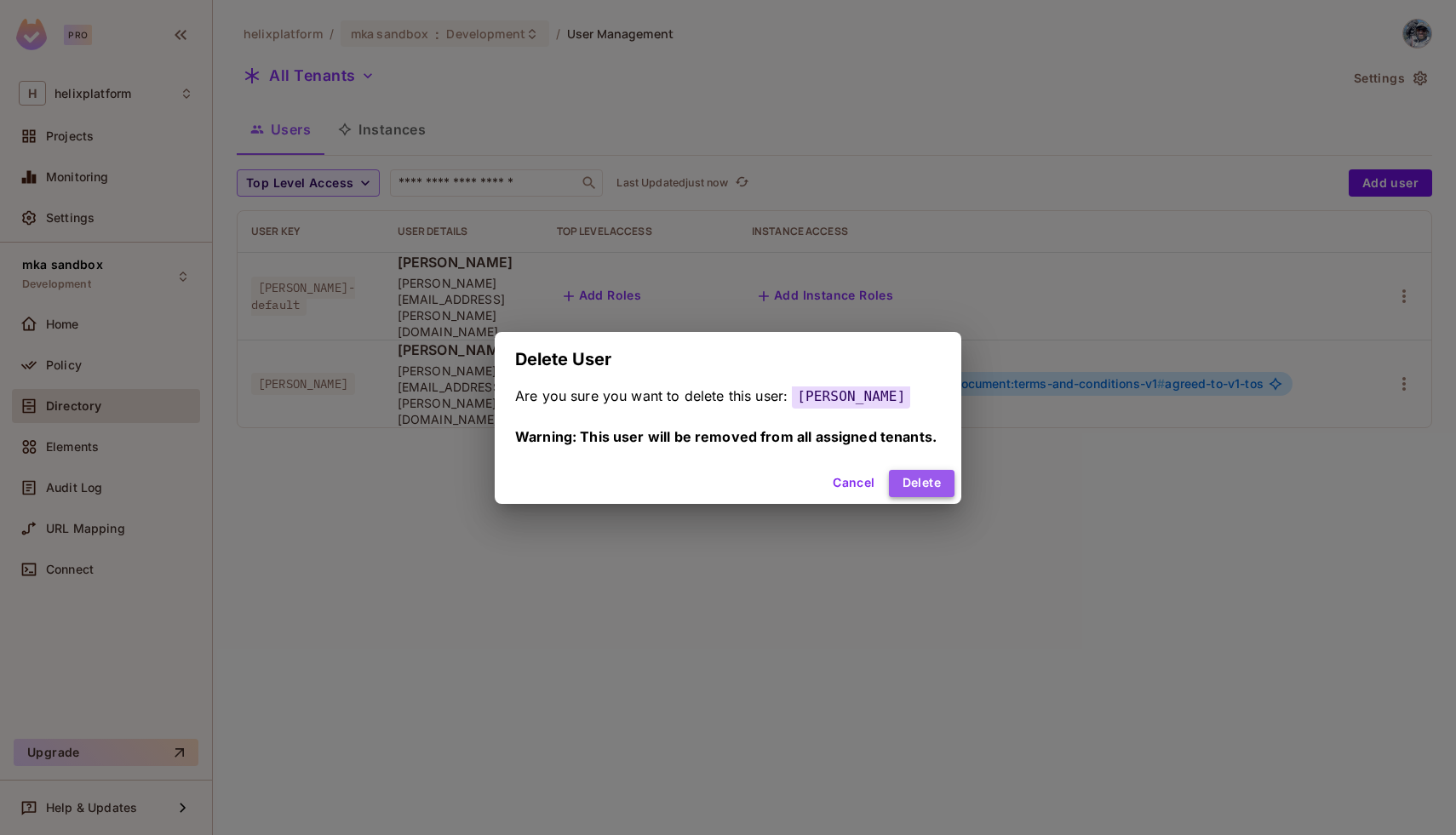
click at [918, 487] on button "Delete" at bounding box center [921, 483] width 66 height 28
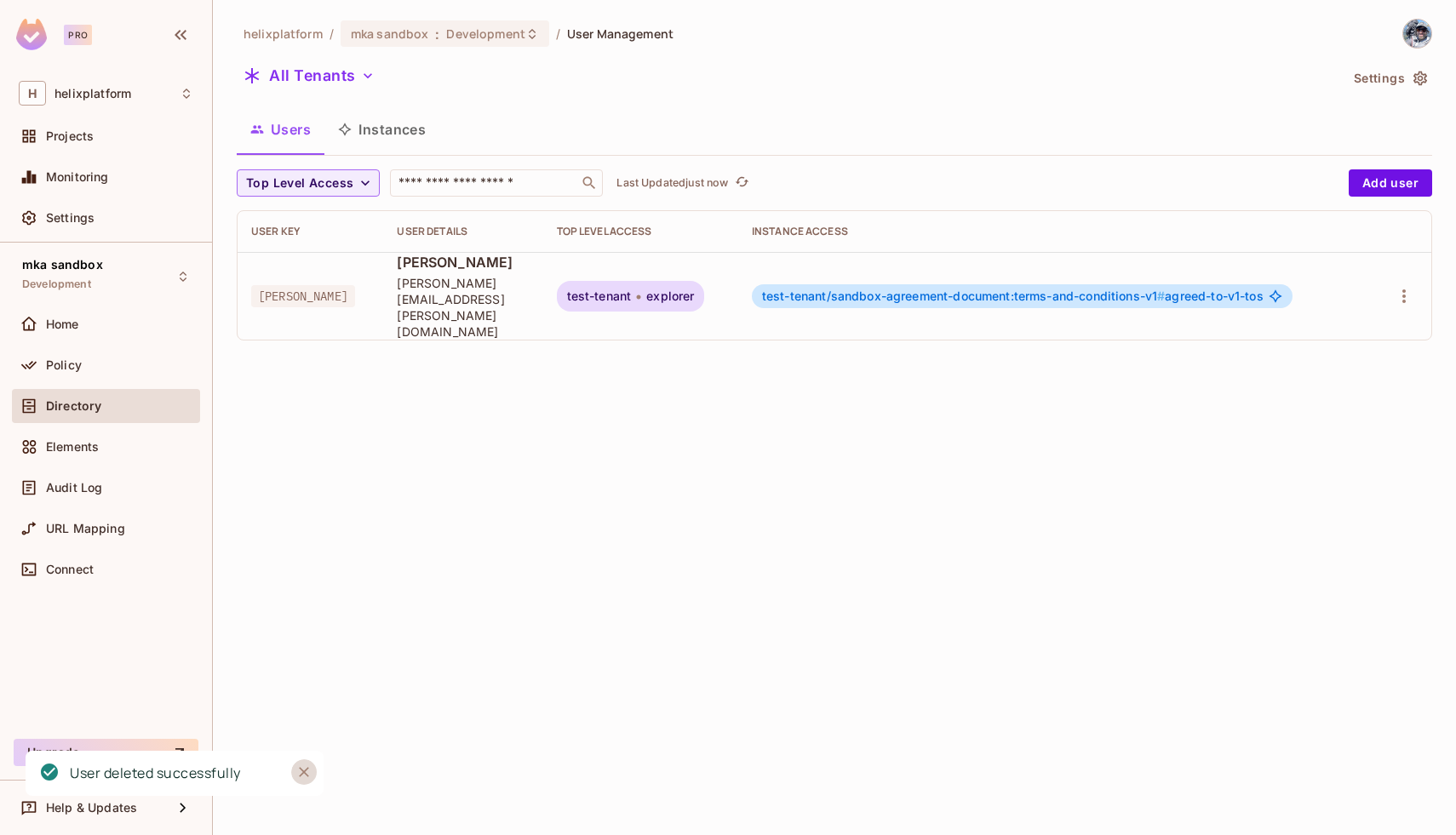
click at [306, 774] on icon "Close" at bounding box center [304, 772] width 10 height 10
